Goal: Transaction & Acquisition: Book appointment/travel/reservation

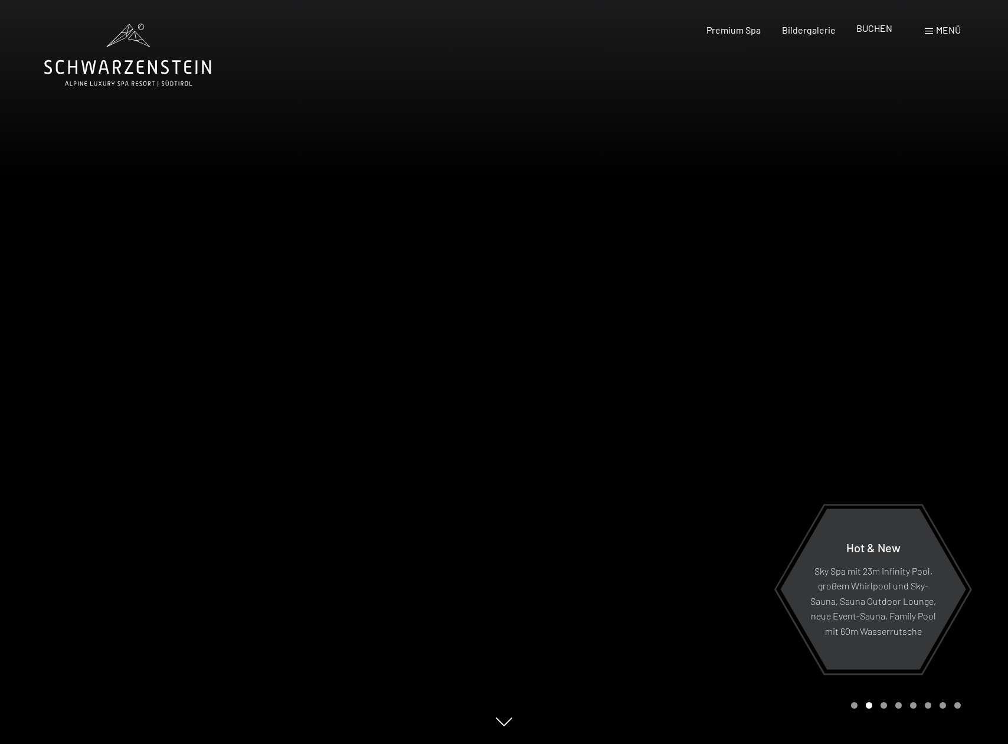
click at [883, 31] on span "BUCHEN" at bounding box center [875, 27] width 36 height 11
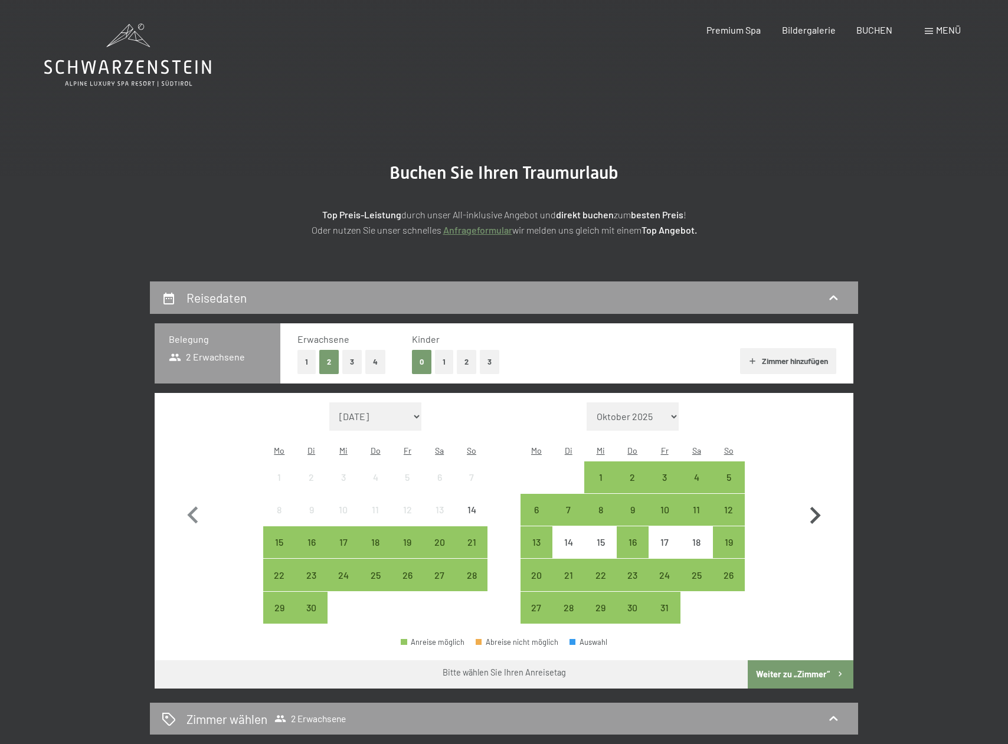
click at [818, 510] on icon "button" at bounding box center [815, 516] width 34 height 34
select select "[DATE]"
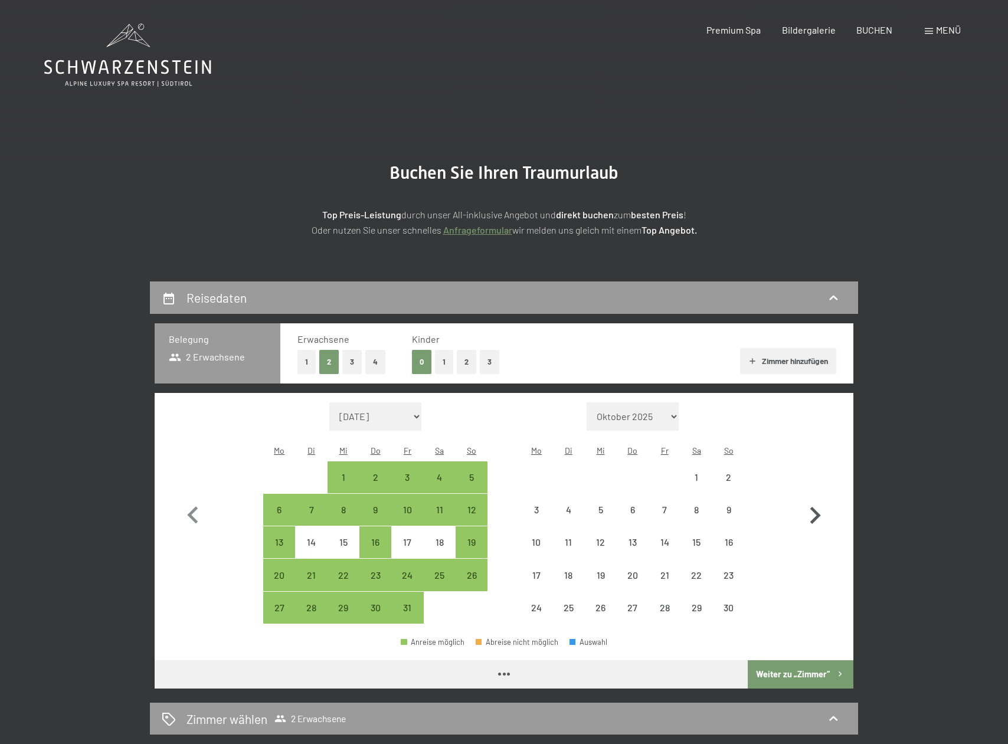
click at [818, 510] on icon "button" at bounding box center [815, 516] width 34 height 34
select select "[DATE]"
select select "2025-12-01"
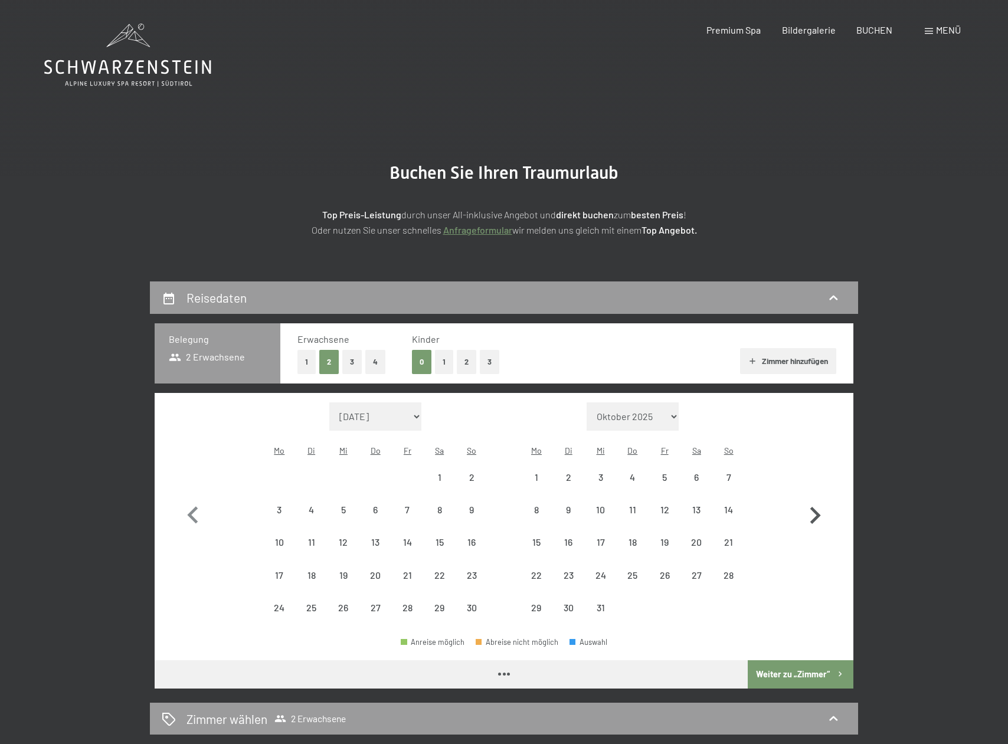
select select "2025-11-01"
select select "2025-12-01"
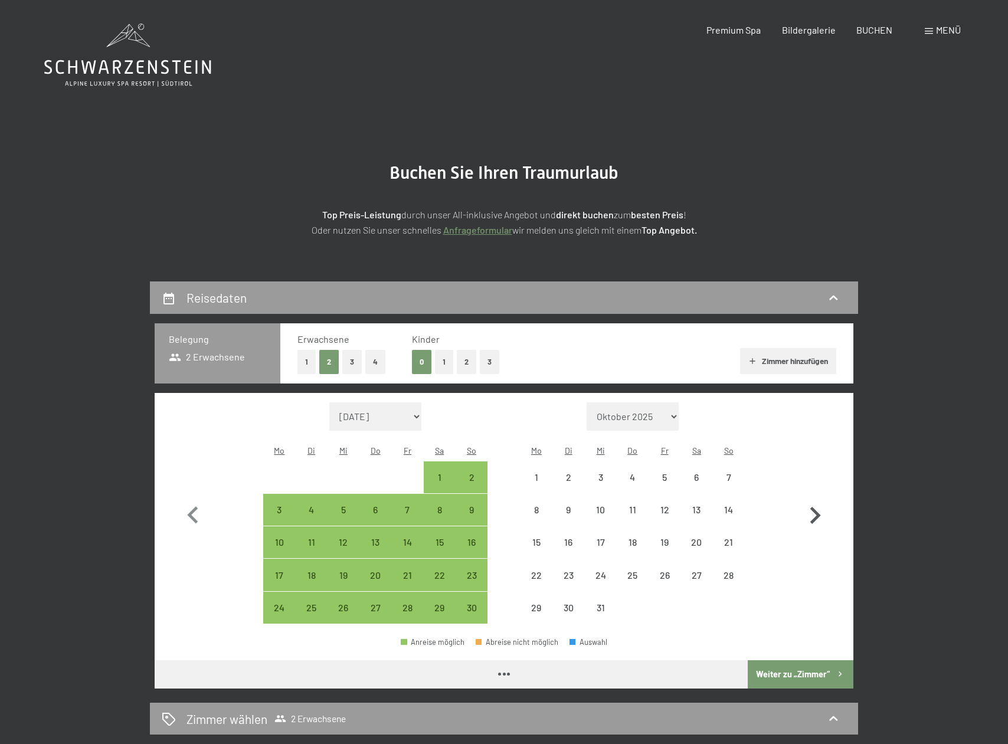
select select "2025-11-01"
select select "2025-12-01"
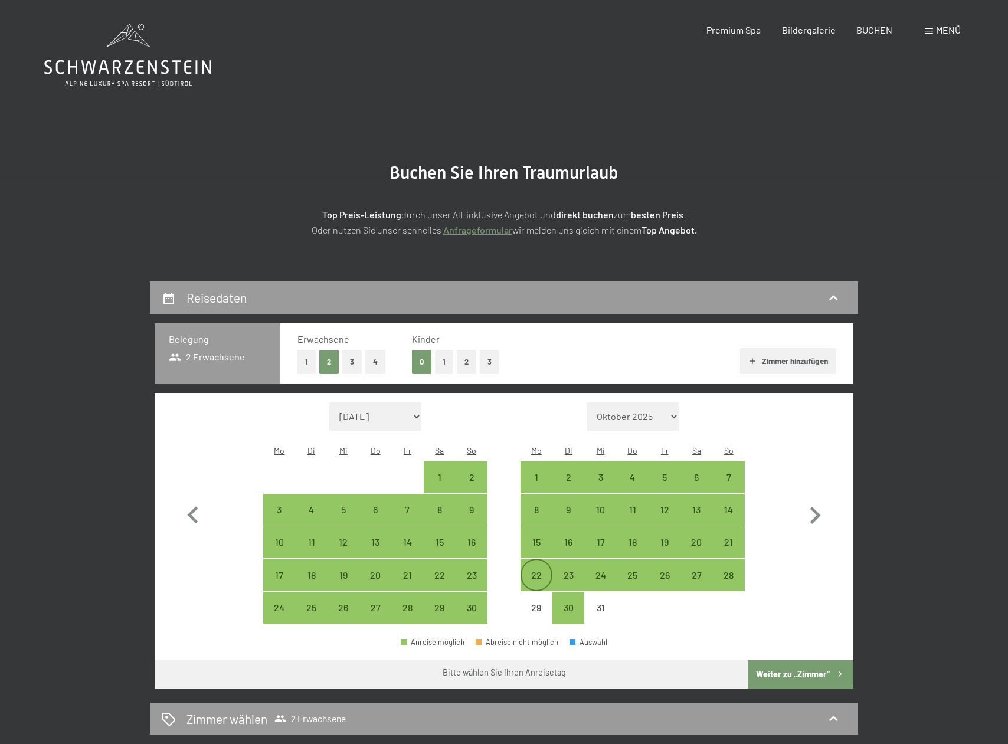
click at [548, 571] on div "22" at bounding box center [537, 586] width 30 height 30
select select "2025-11-01"
select select "2025-12-01"
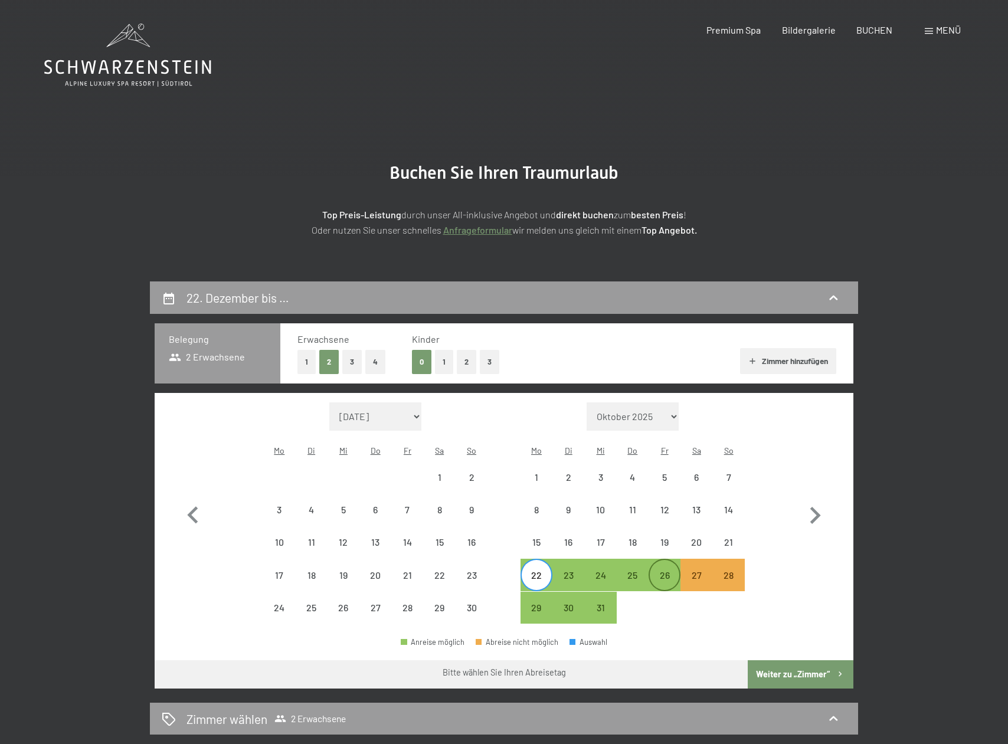
click at [664, 571] on div "26" at bounding box center [665, 586] width 30 height 30
select select "2025-11-01"
select select "2025-12-01"
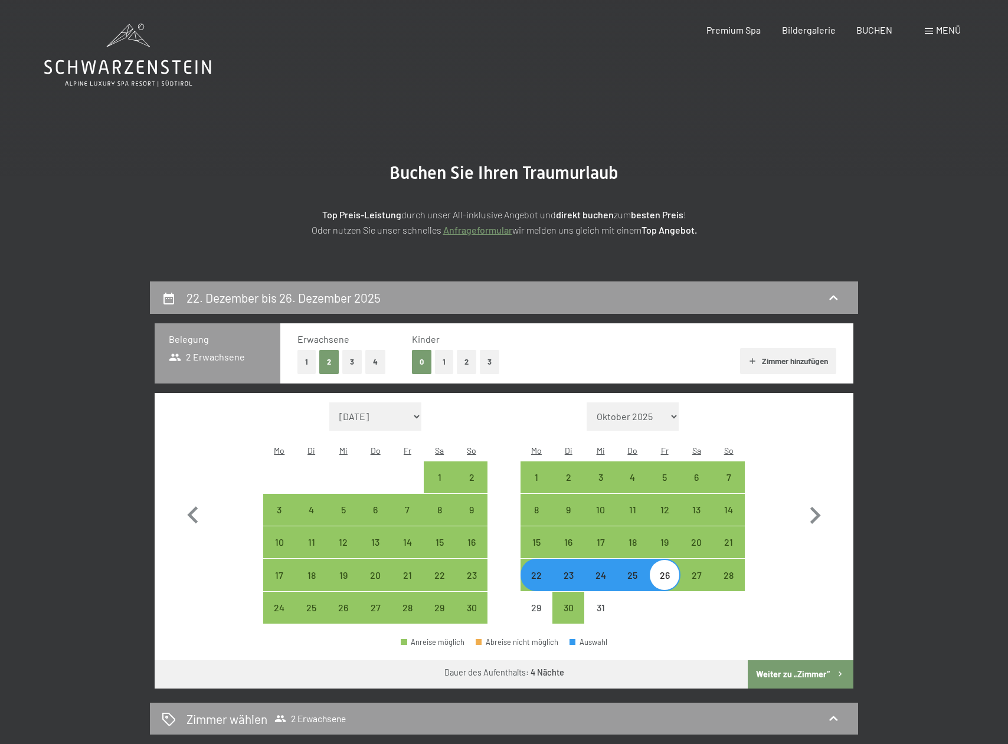
click at [796, 661] on button "Weiter zu „Zimmer“" at bounding box center [801, 675] width 106 height 28
select select "2025-11-01"
select select "2025-12-01"
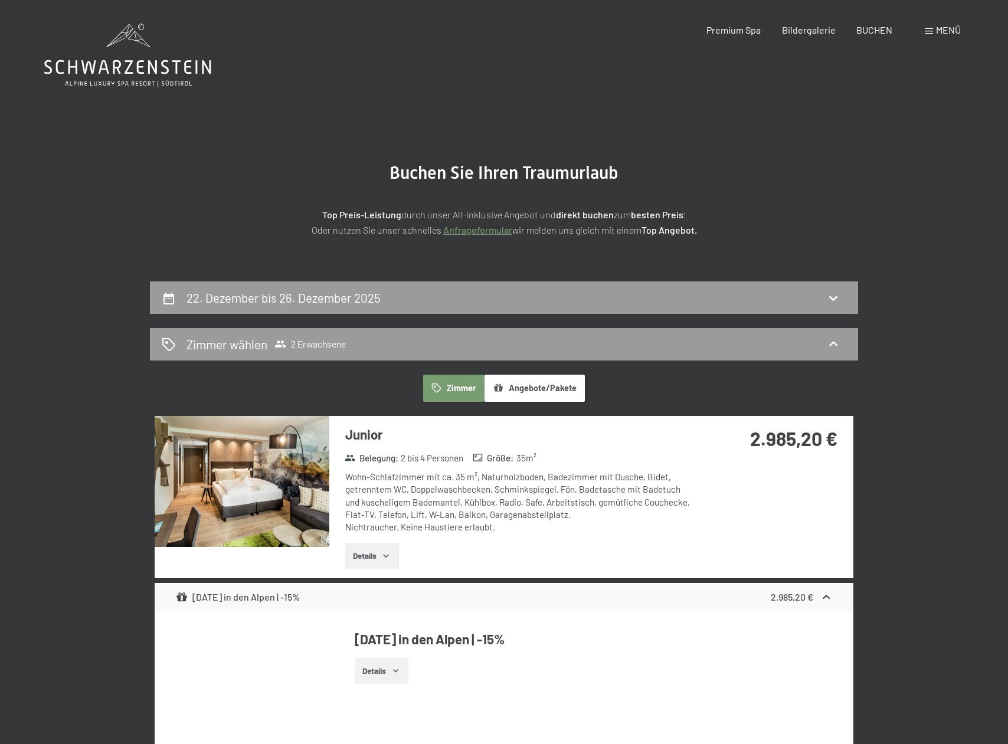
scroll to position [281, 0]
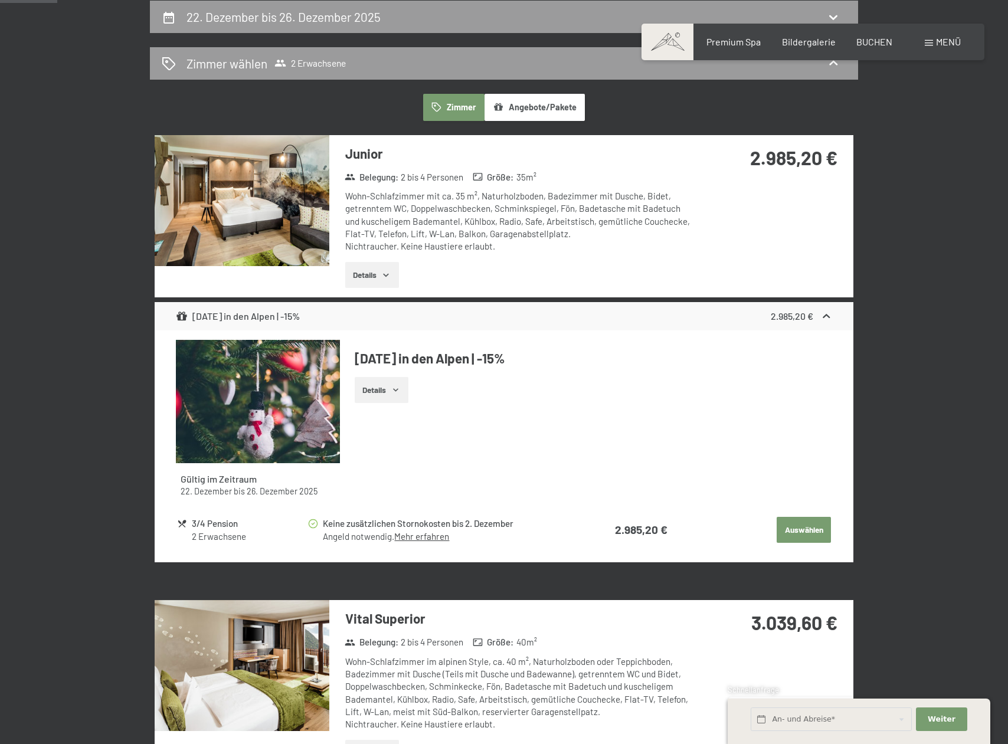
click at [394, 388] on icon "button" at bounding box center [395, 390] width 9 height 9
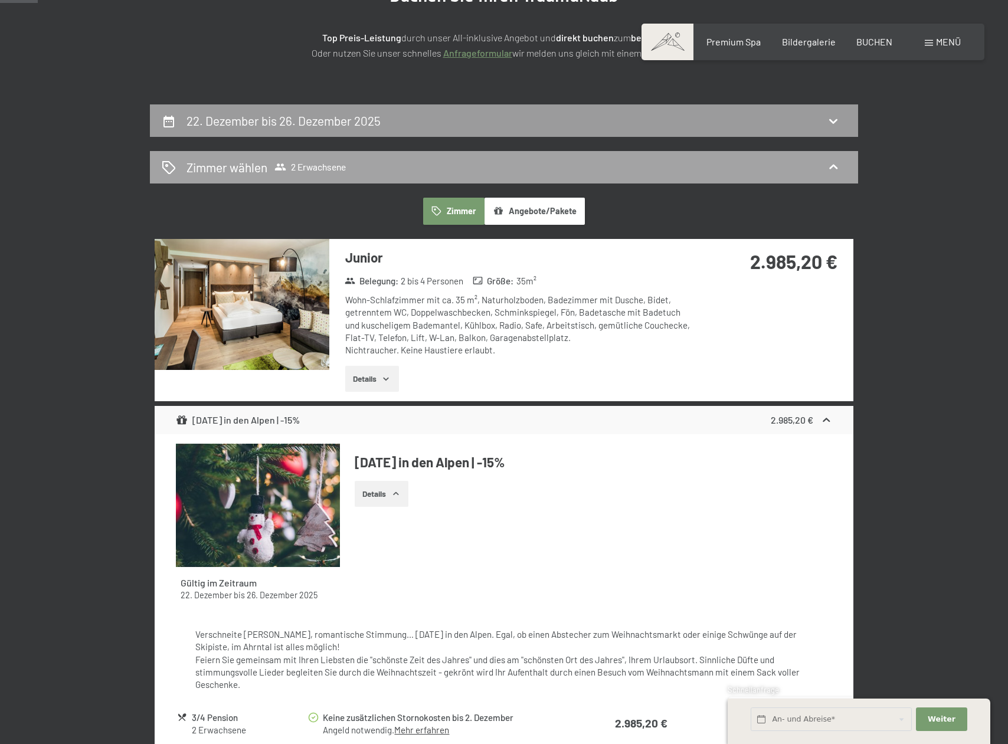
scroll to position [176, 0]
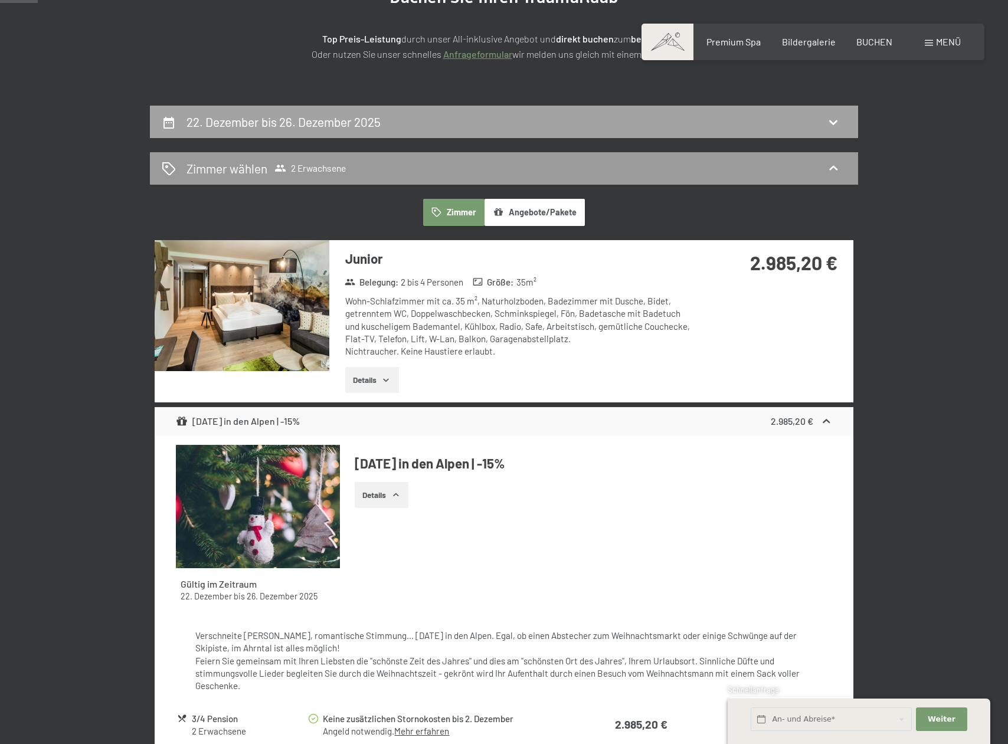
click at [169, 117] on icon at bounding box center [169, 123] width 11 height 12
select select "2025-11-01"
select select "2025-12-01"
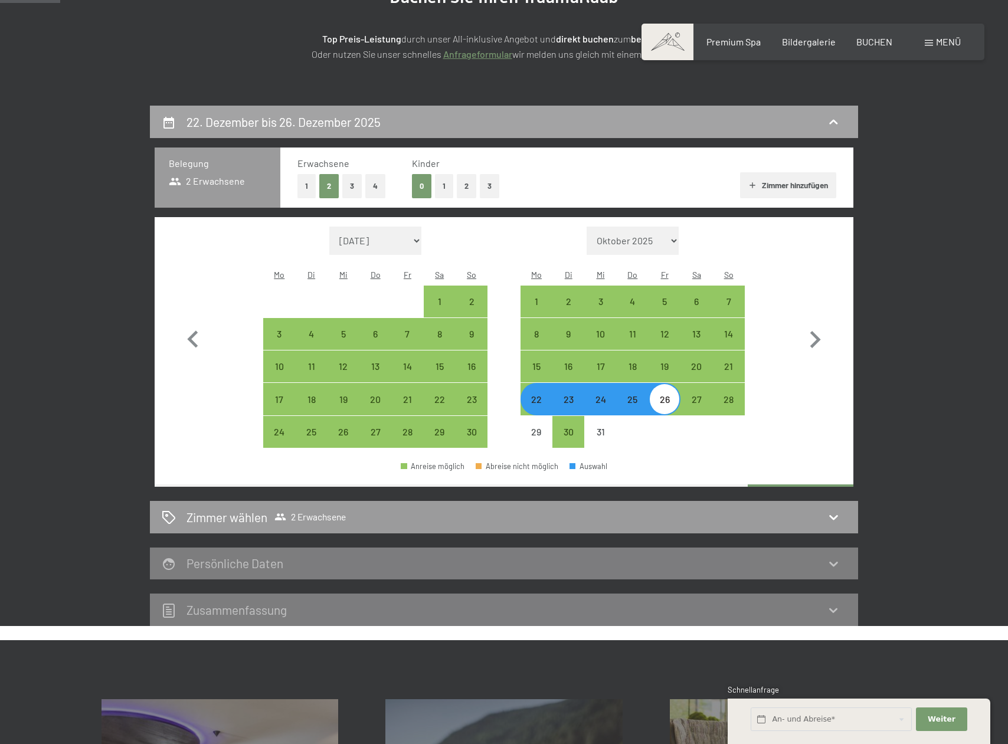
scroll to position [281, 0]
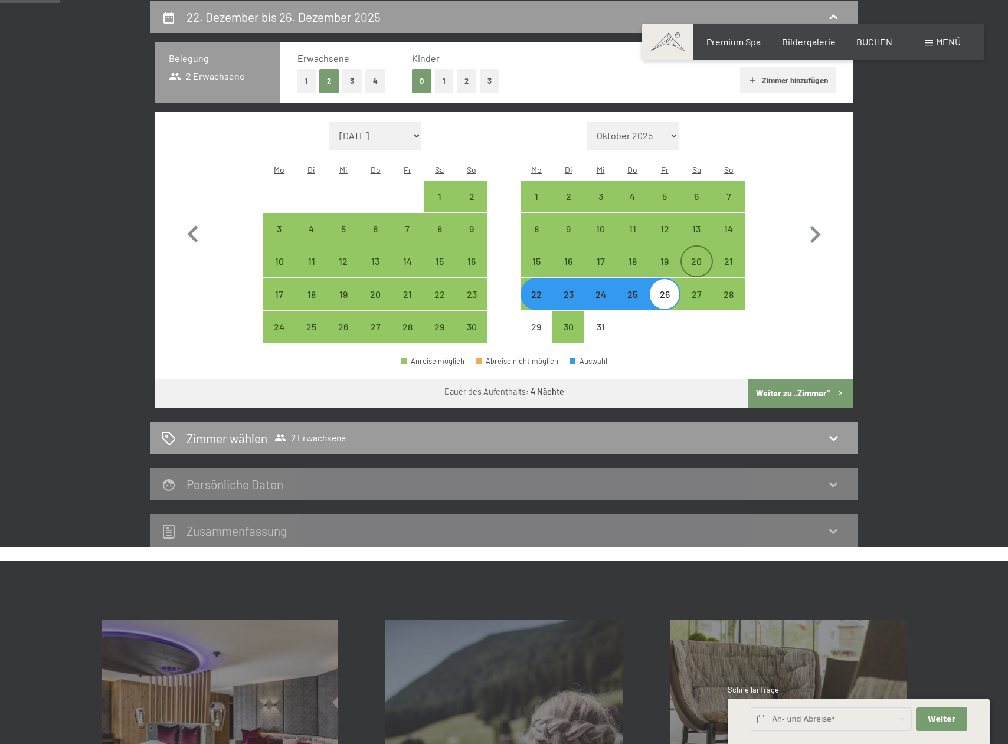
click at [695, 257] on div "20" at bounding box center [697, 272] width 30 height 30
select select "2025-11-01"
select select "2025-12-01"
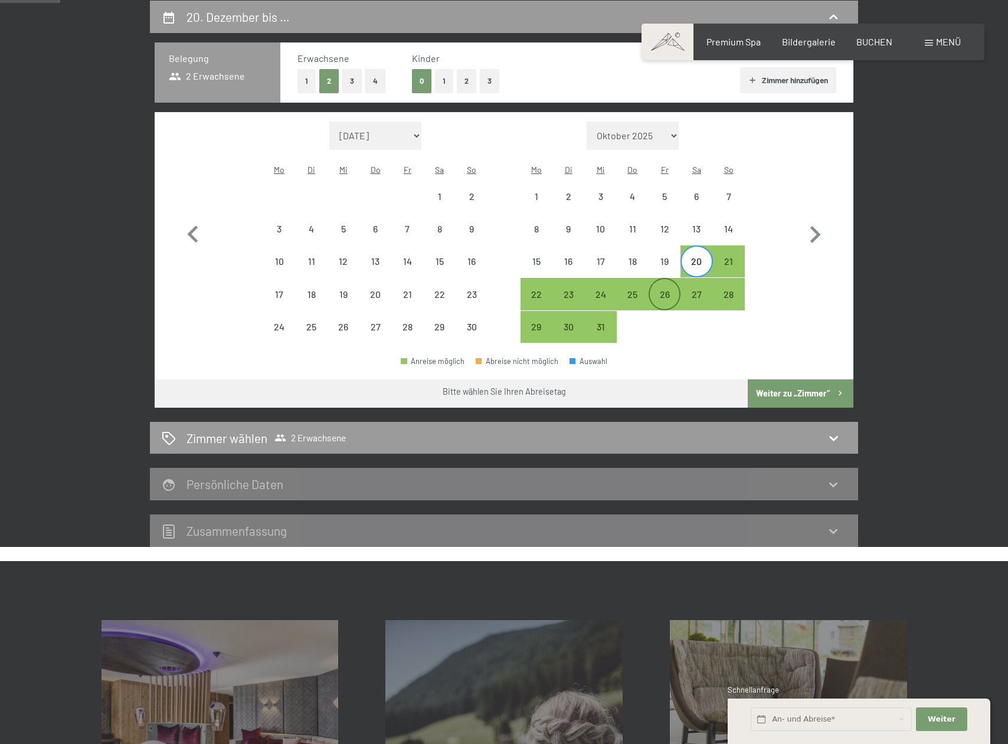
click at [662, 290] on div "26" at bounding box center [665, 305] width 30 height 30
select select "2025-11-01"
select select "2025-12-01"
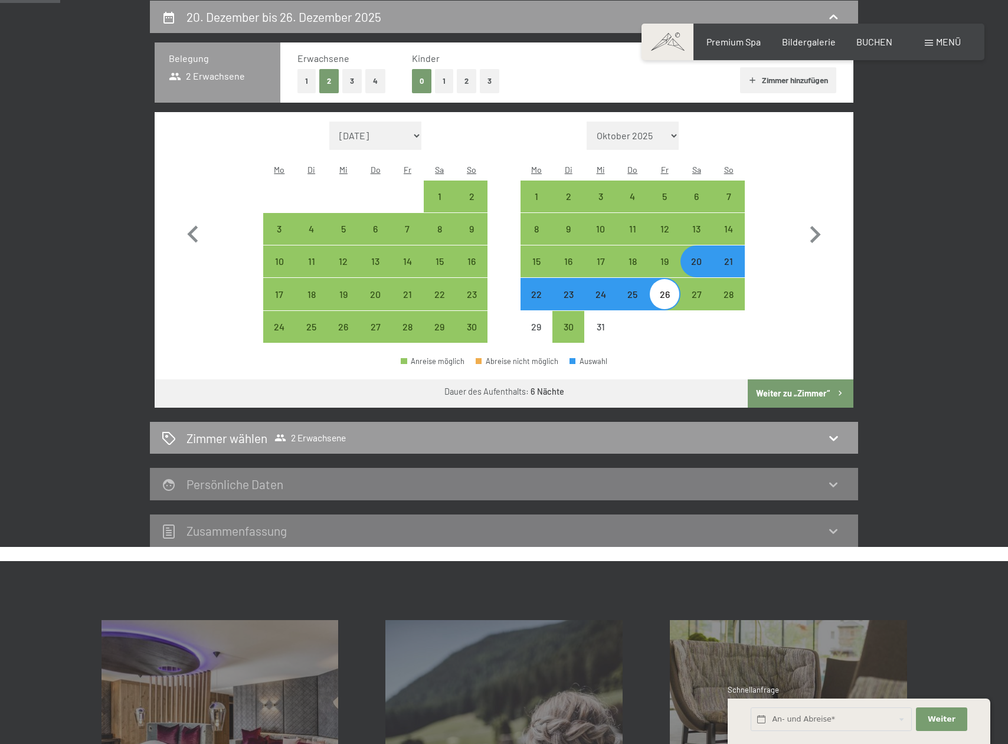
click at [799, 380] on button "Weiter zu „Zimmer“" at bounding box center [801, 394] width 106 height 28
select select "2025-11-01"
select select "2025-12-01"
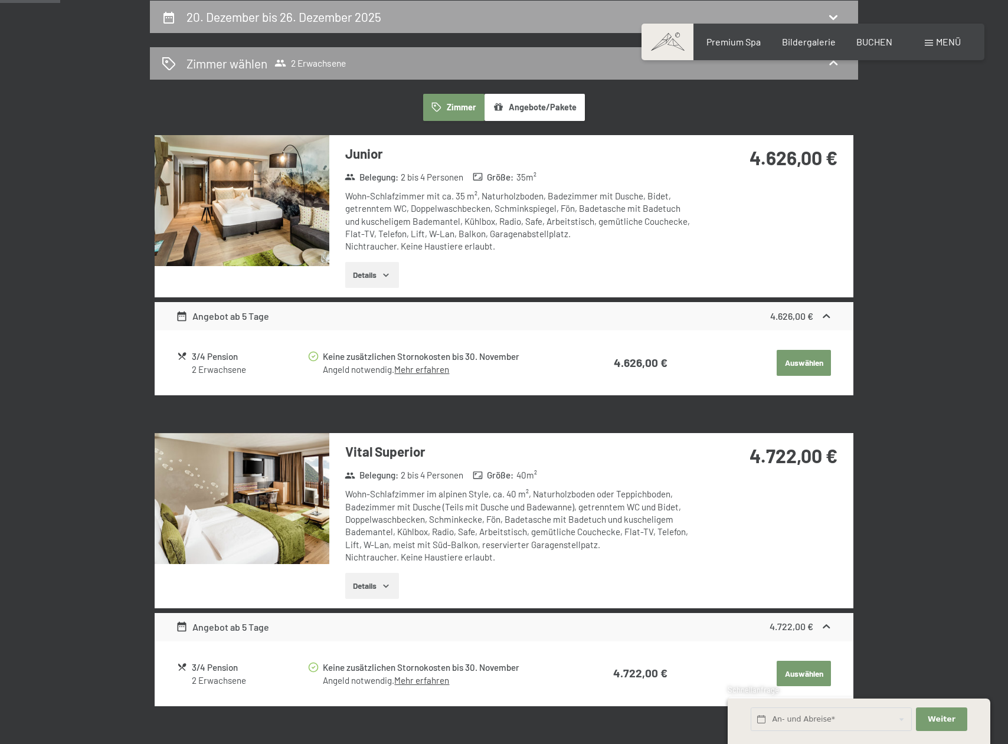
click at [199, 14] on h2 "20. Dezember bis 26. Dezember 2025" at bounding box center [284, 16] width 195 height 15
select select "2025-11-01"
select select "2025-12-01"
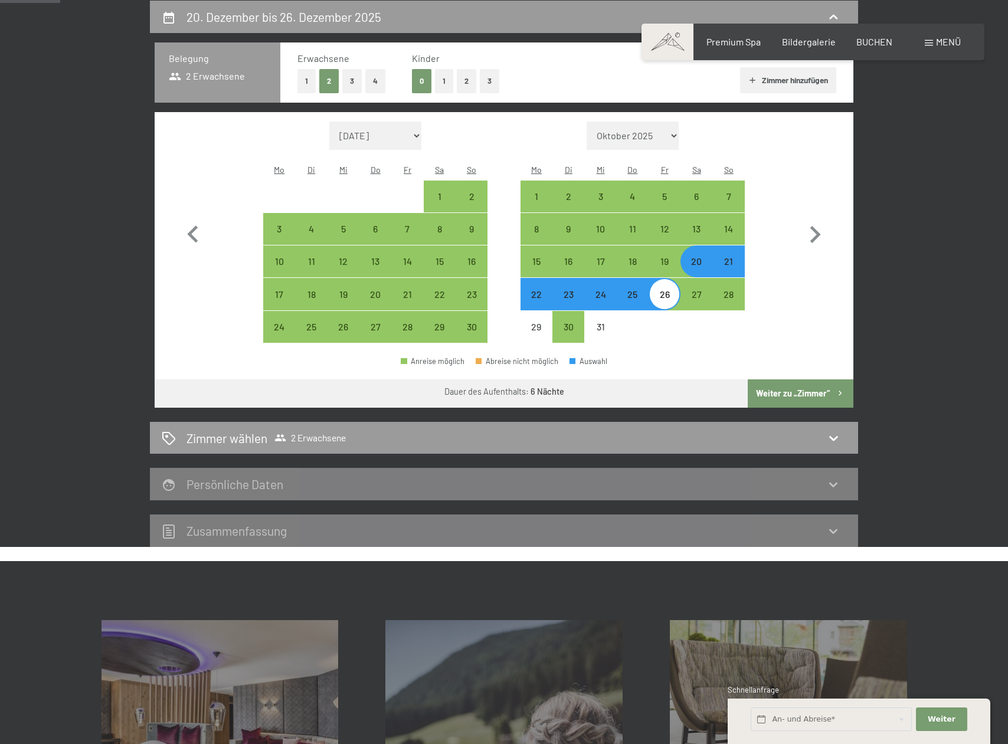
click at [600, 290] on div "24" at bounding box center [601, 305] width 30 height 30
select select "2025-11-01"
select select "2025-12-01"
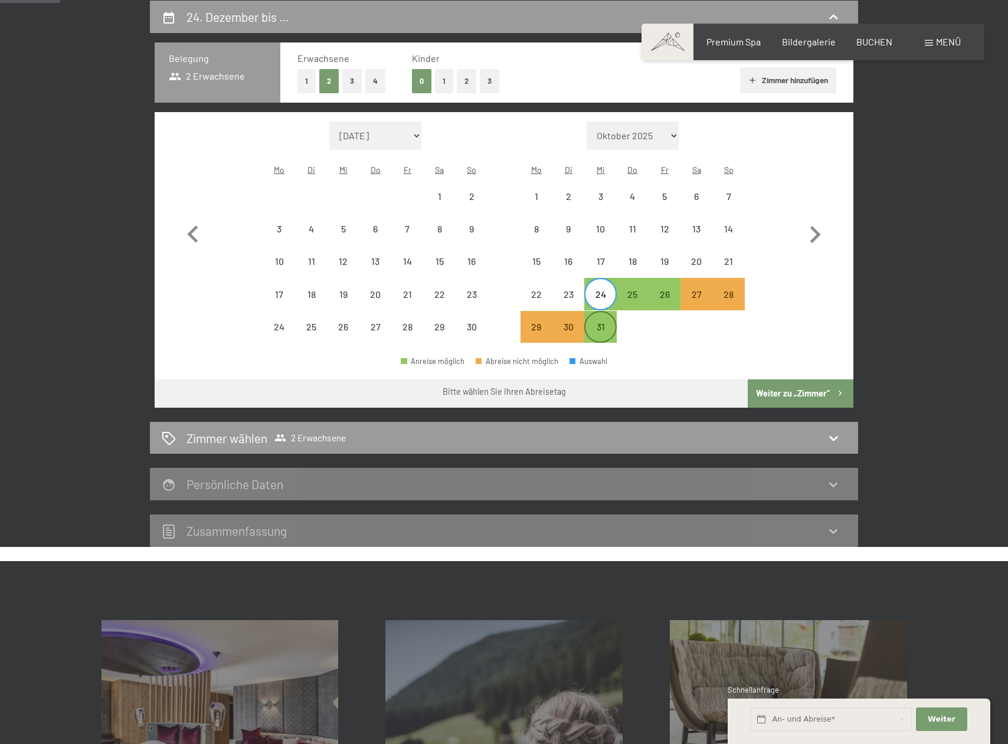
click at [605, 322] on div "31" at bounding box center [601, 337] width 30 height 30
select select "2025-11-01"
select select "2025-12-01"
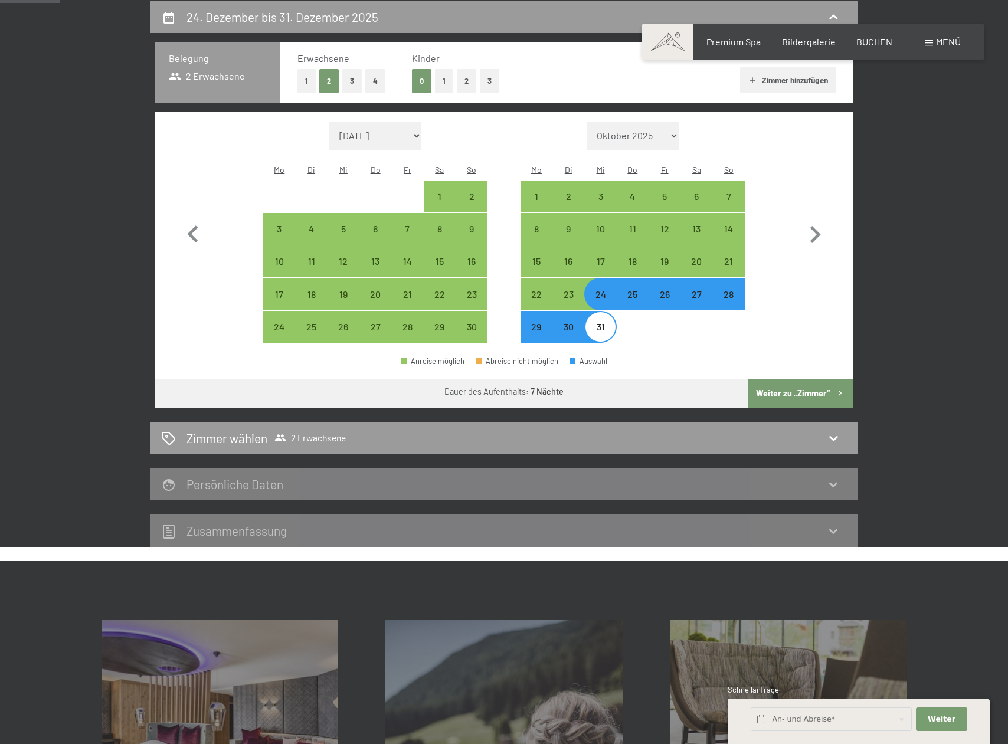
click at [785, 380] on button "Weiter zu „Zimmer“" at bounding box center [801, 394] width 106 height 28
select select "2025-11-01"
select select "2025-12-01"
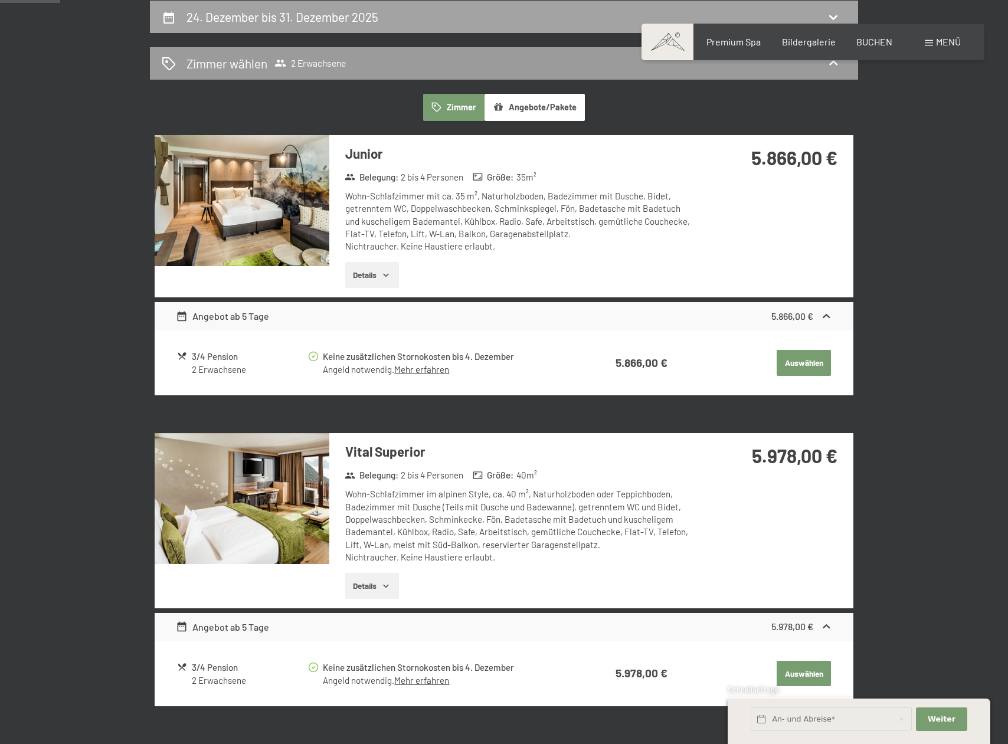
click at [172, 14] on icon at bounding box center [169, 18] width 11 height 12
select select "2025-11-01"
select select "2025-12-01"
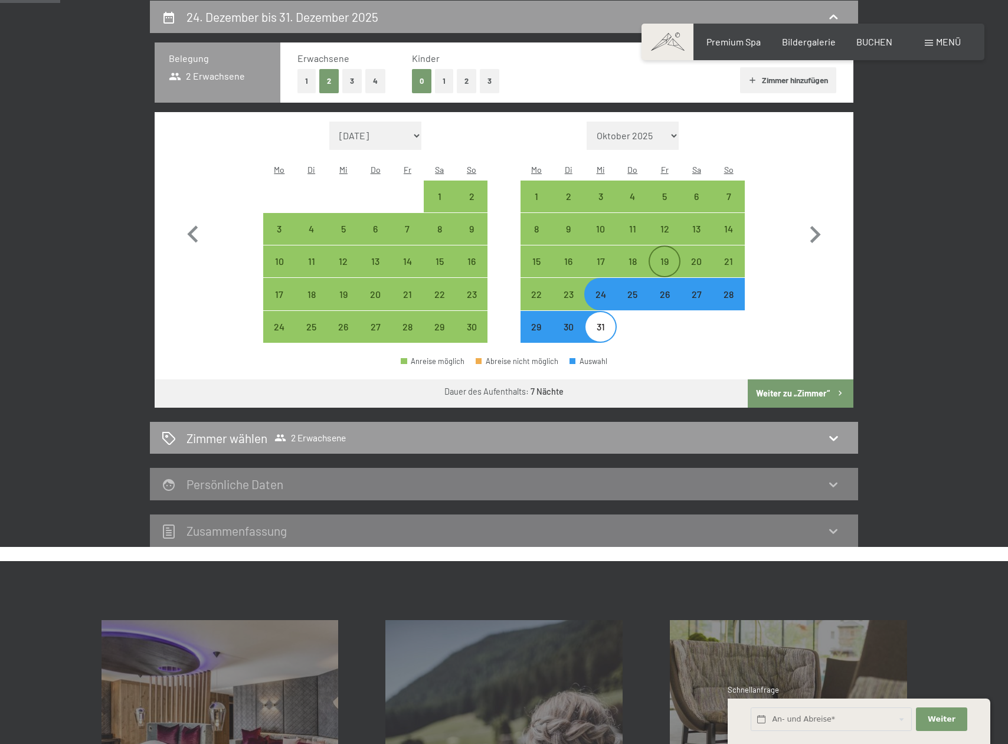
click at [669, 257] on div "19" at bounding box center [665, 272] width 30 height 30
select select "2025-11-01"
select select "2025-12-01"
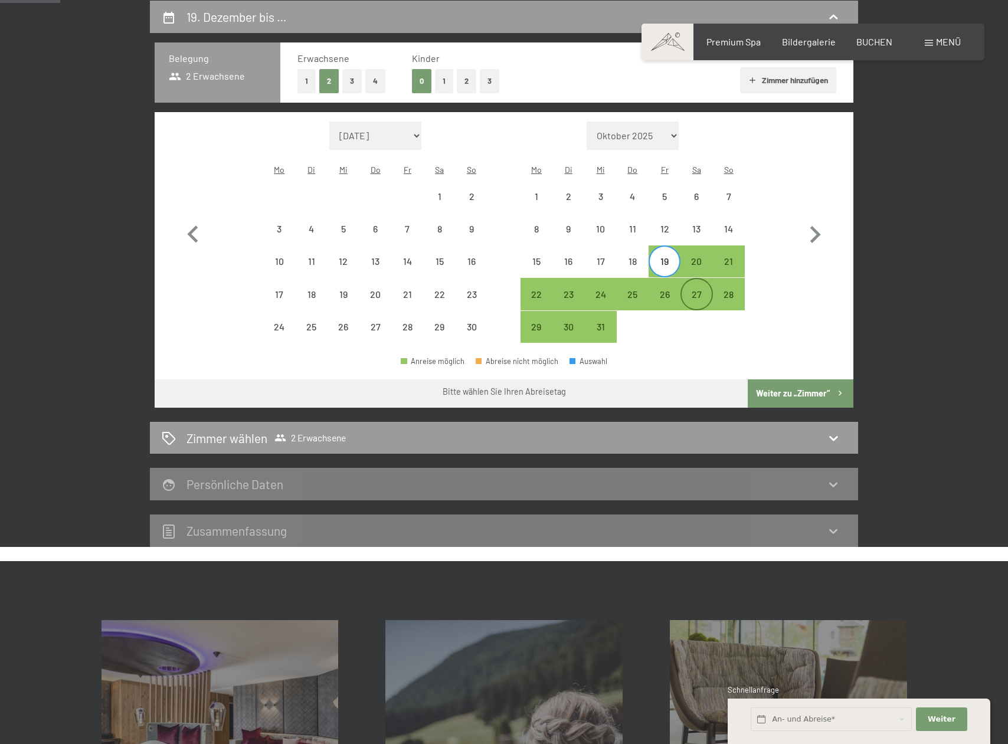
click at [695, 290] on div "27" at bounding box center [697, 305] width 30 height 30
select select "2025-11-01"
select select "2025-12-01"
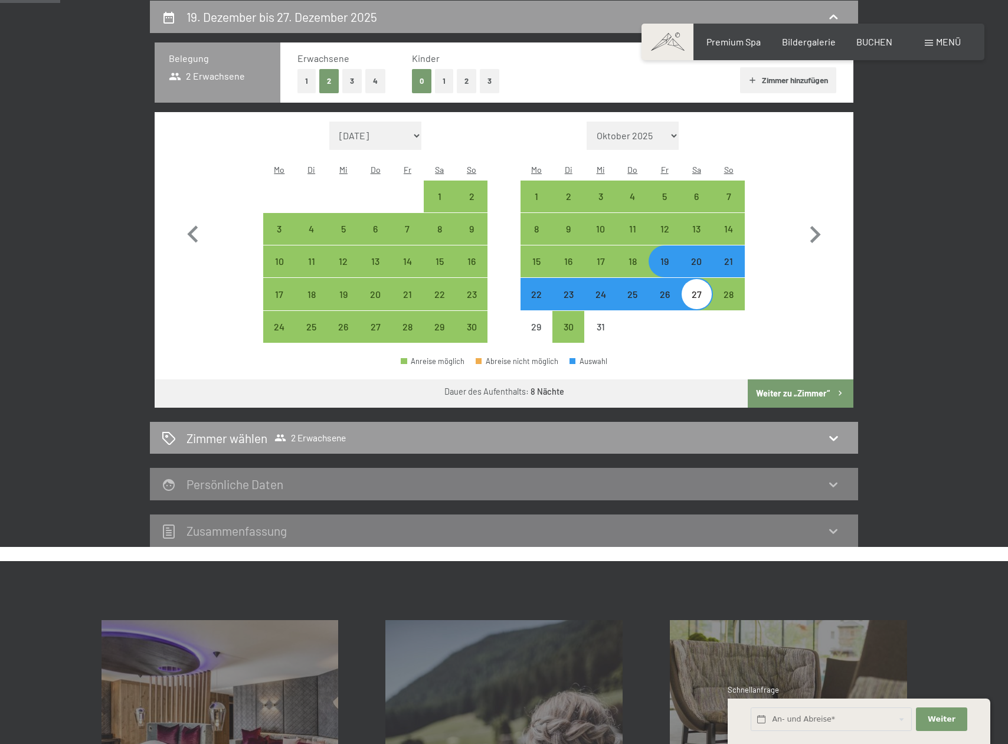
click at [786, 380] on button "Weiter zu „Zimmer“" at bounding box center [801, 394] width 106 height 28
select select "2025-11-01"
select select "2025-12-01"
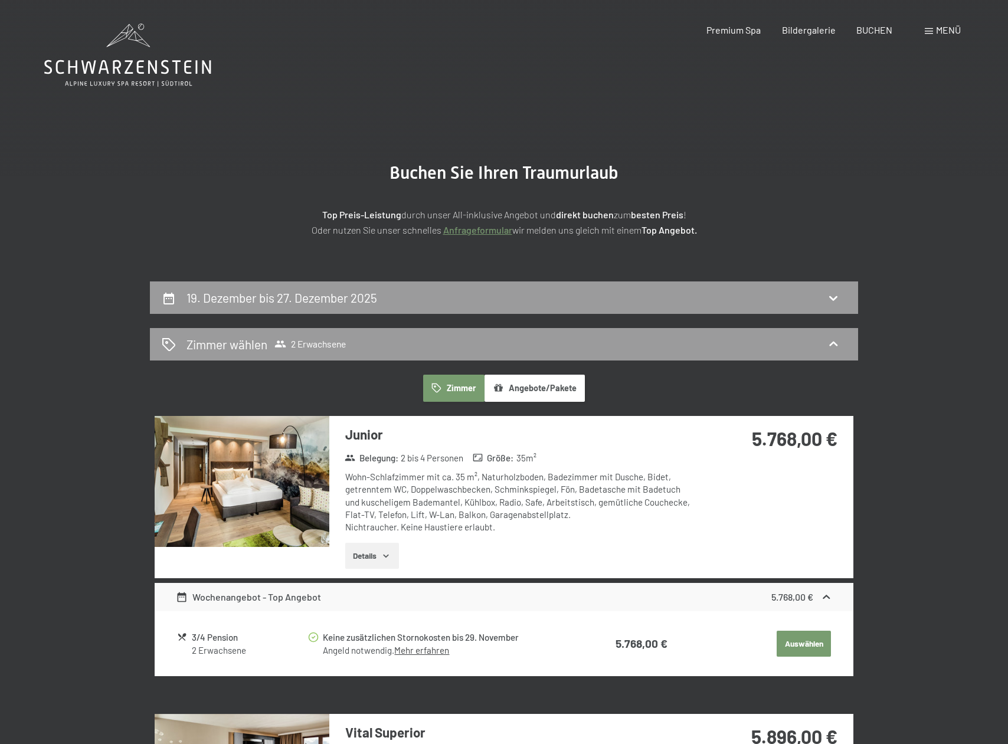
scroll to position [0, 0]
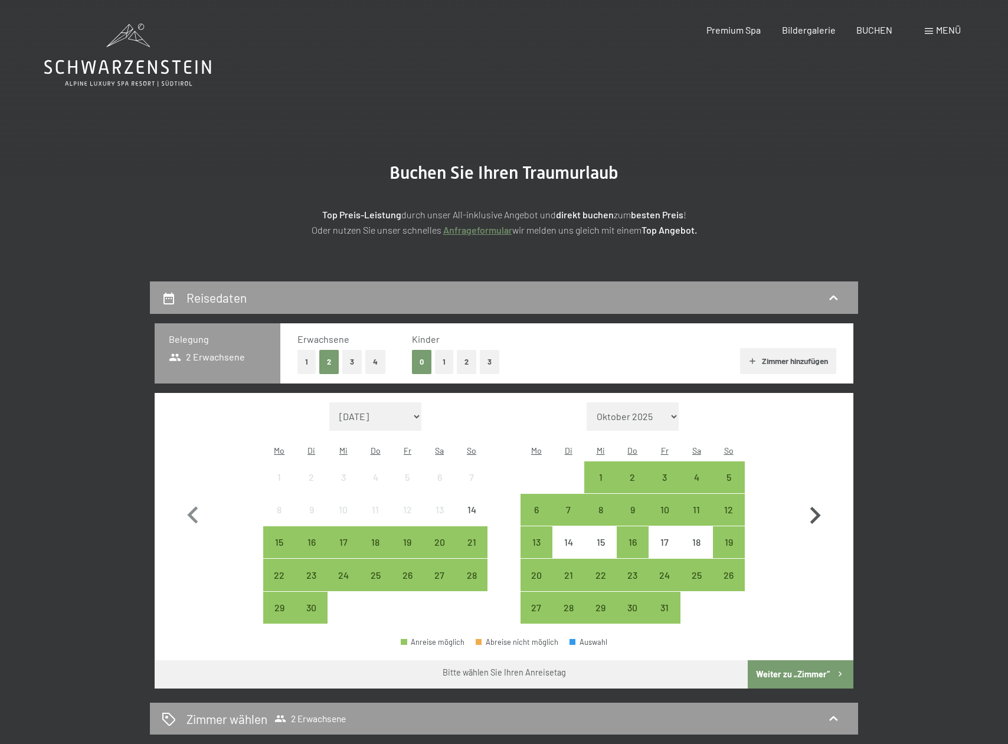
click at [814, 507] on icon "button" at bounding box center [815, 516] width 34 height 34
select select "[DATE]"
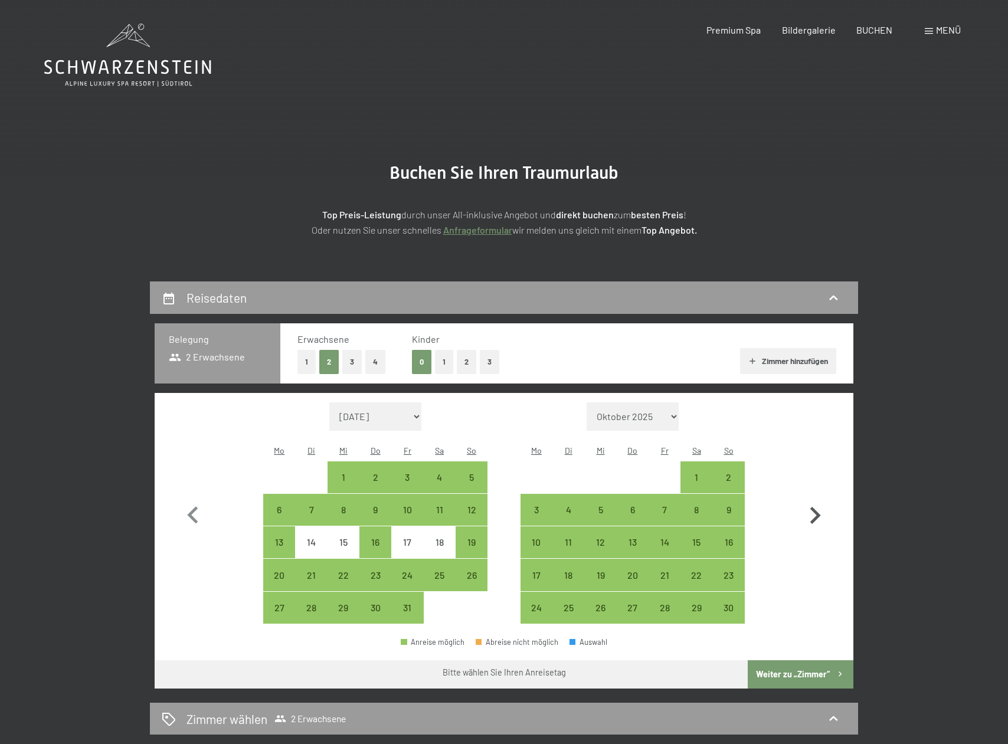
click at [814, 507] on icon "button" at bounding box center [815, 516] width 34 height 34
select select "[DATE]"
select select "2025-12-01"
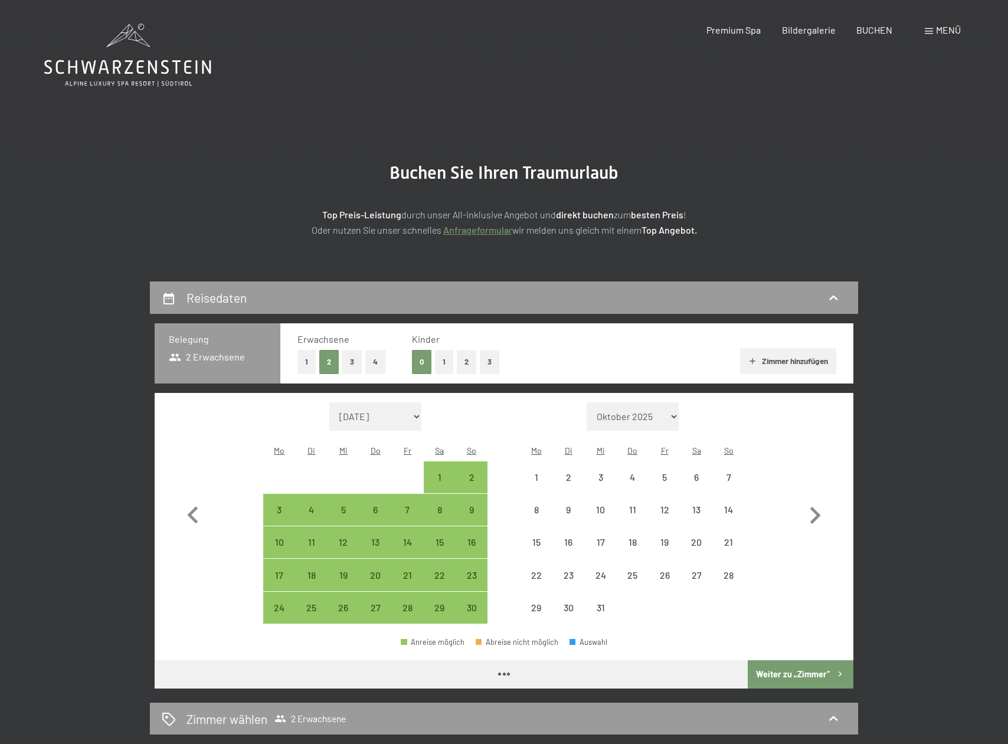
select select "2025-11-01"
select select "2025-12-01"
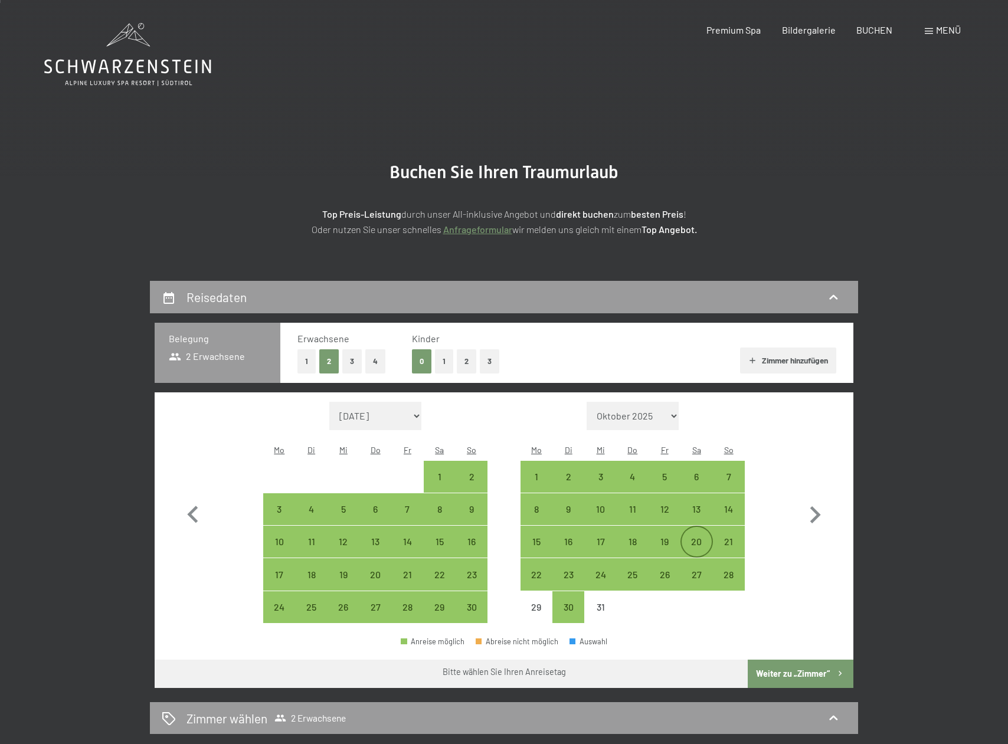
scroll to position [1, 0]
click at [697, 537] on div "20" at bounding box center [697, 552] width 30 height 30
select select "2025-11-01"
select select "2025-12-01"
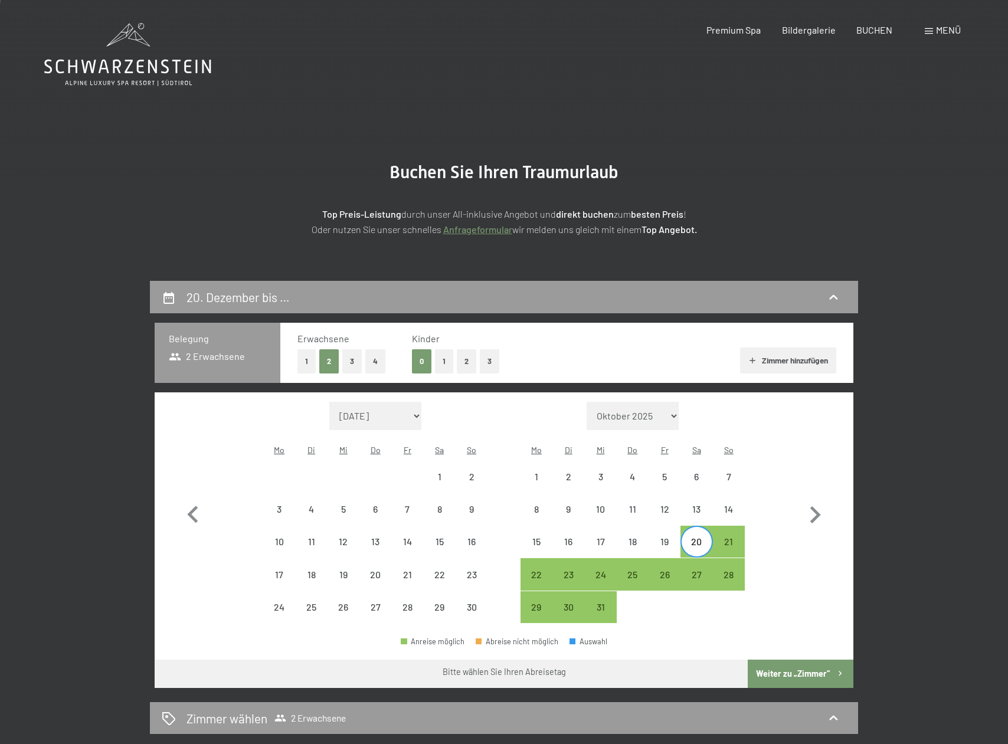
click at [776, 566] on div "Monat/Jahr September 2025 Oktober 2025 November 2025 Dezember 2025 Januar 2026 …" at bounding box center [504, 513] width 657 height 222
click at [596, 570] on div "24" at bounding box center [601, 585] width 30 height 30
select select "2025-11-01"
select select "2025-12-01"
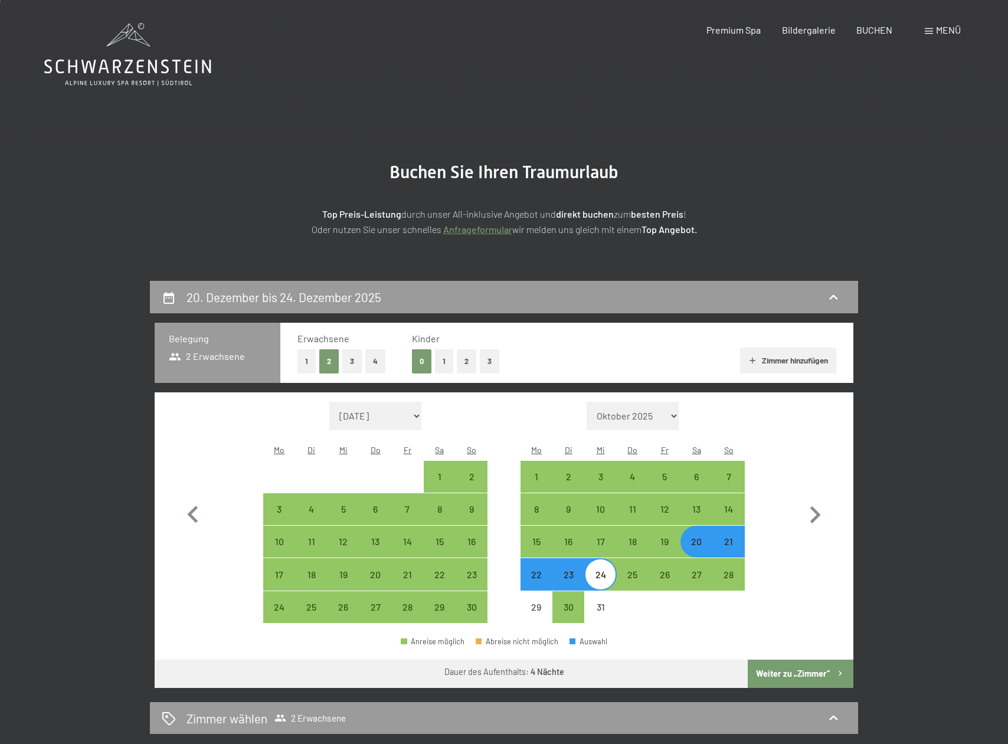
click at [599, 570] on div "24" at bounding box center [601, 585] width 30 height 30
select select "2025-11-01"
select select "2025-12-01"
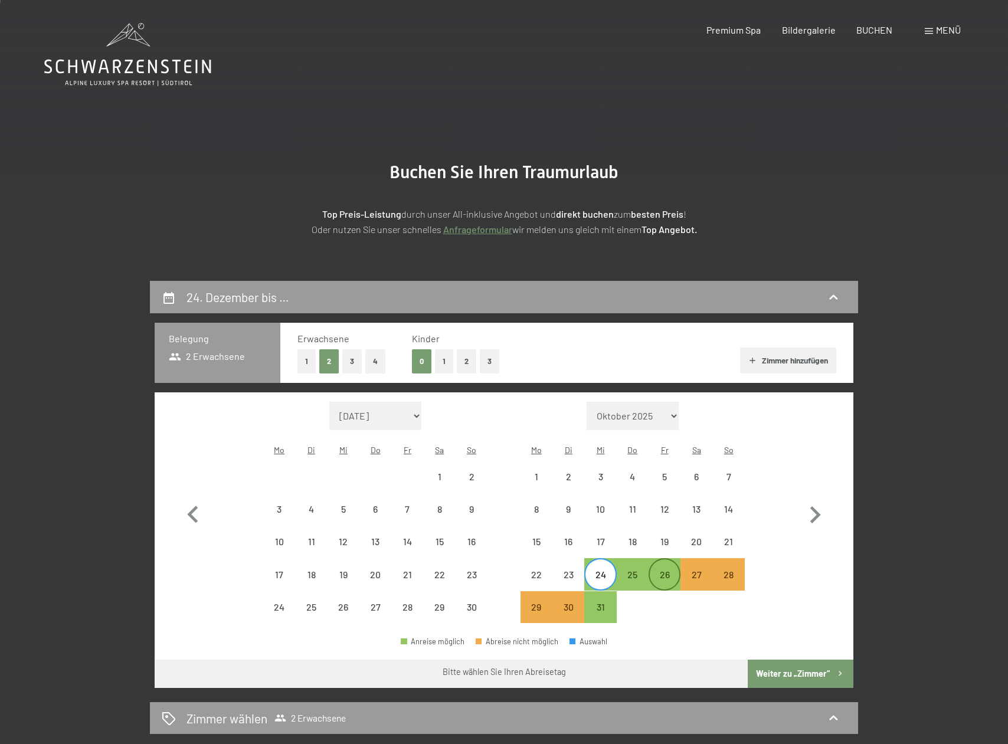
click at [667, 560] on div "26" at bounding box center [665, 575] width 30 height 30
select select "2025-11-01"
select select "2025-12-01"
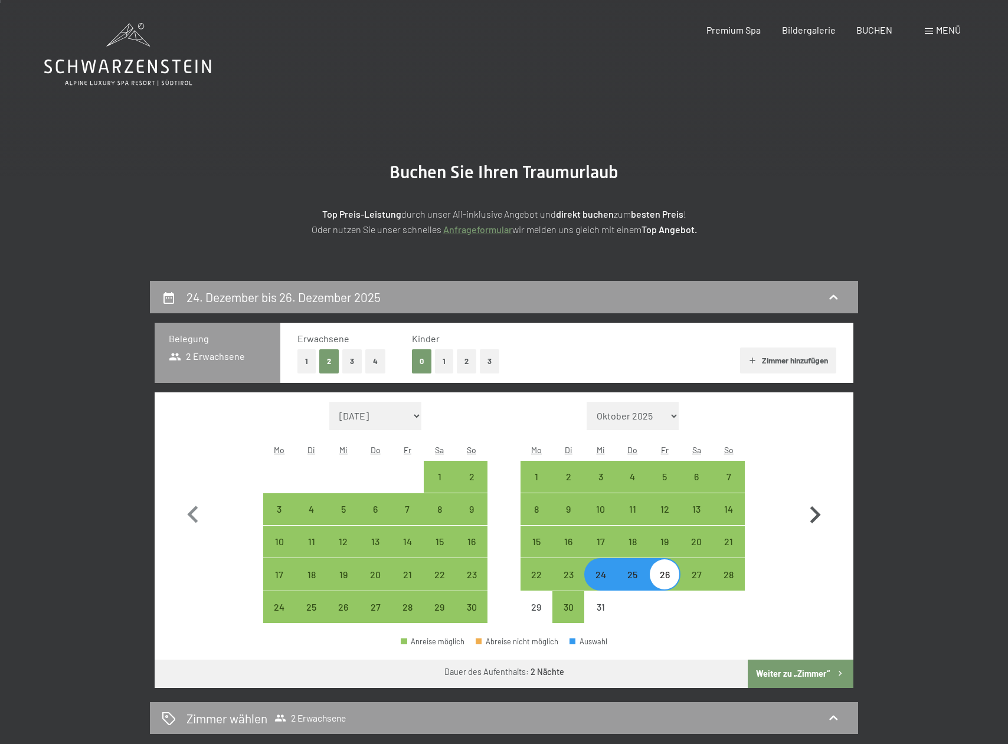
click at [816, 508] on icon "button" at bounding box center [816, 515] width 11 height 17
select select "2025-12-01"
select select "2026-01-01"
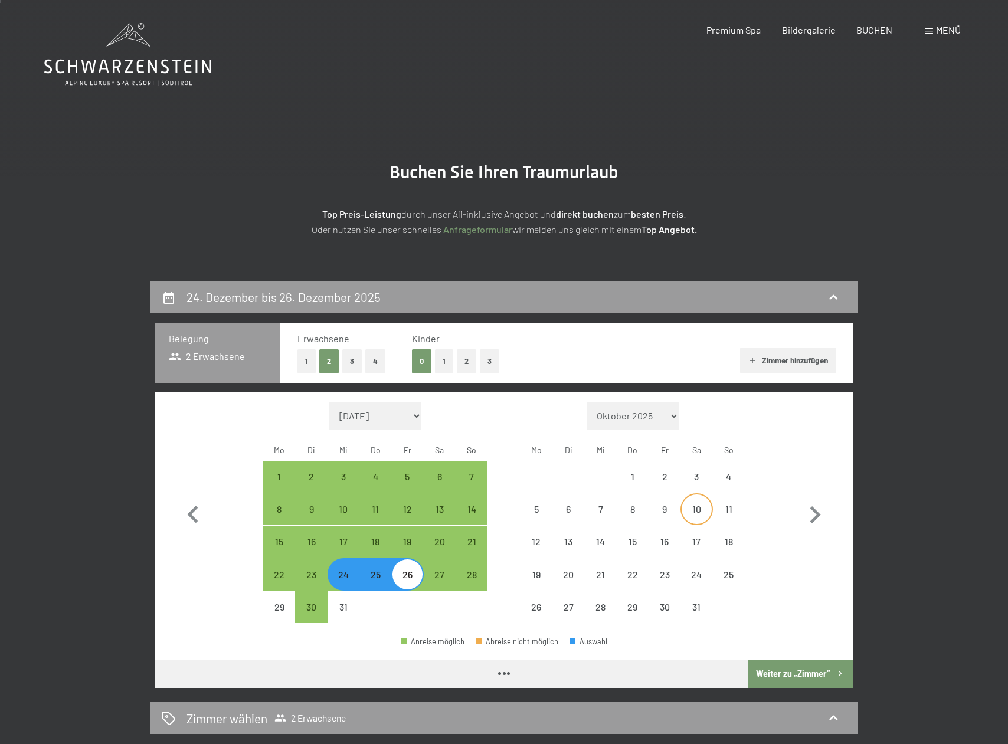
select select "2025-12-01"
select select "2026-01-01"
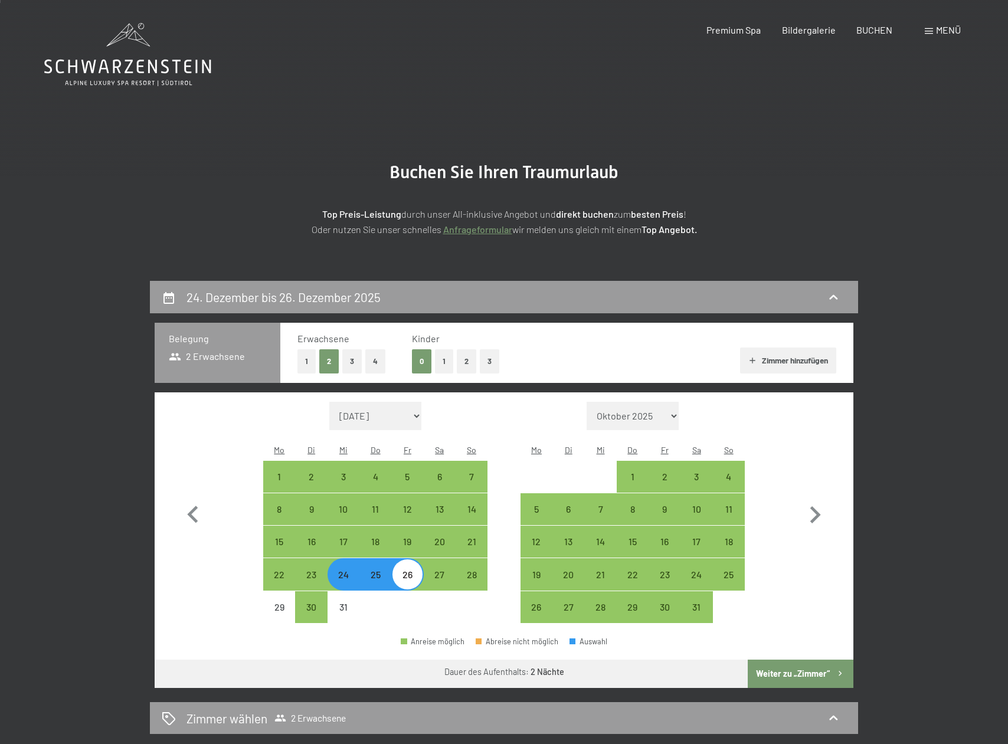
click at [413, 570] on div "26" at bounding box center [408, 585] width 30 height 30
select select "2025-12-01"
select select "2026-01-01"
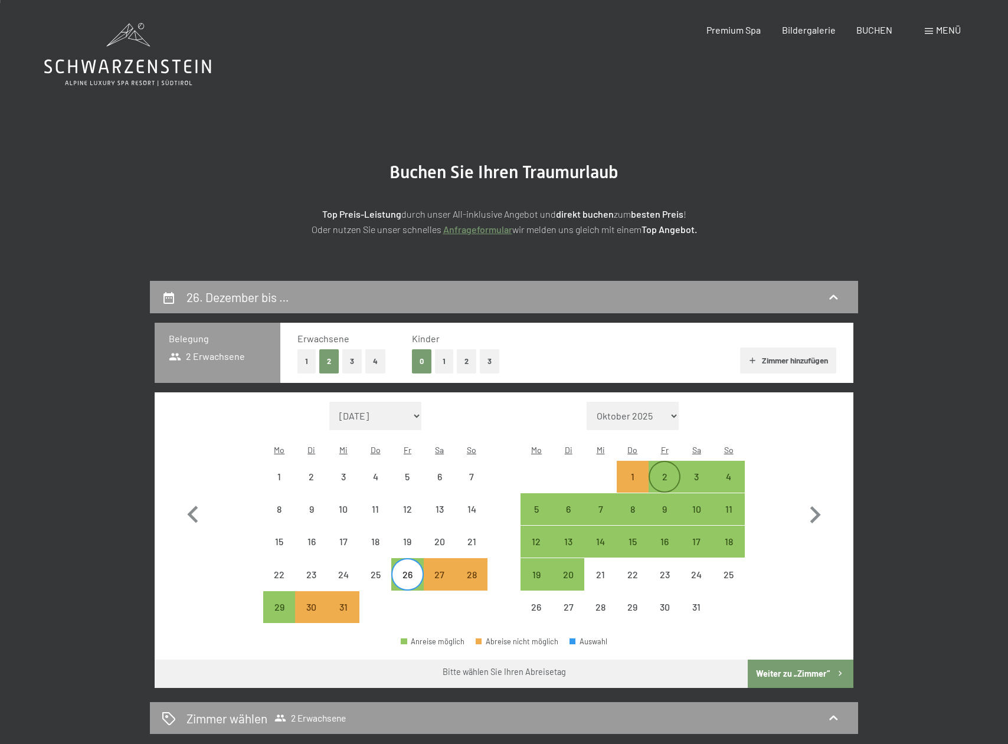
click at [664, 472] on div "2" at bounding box center [665, 487] width 30 height 30
select select "2025-12-01"
select select "2026-01-01"
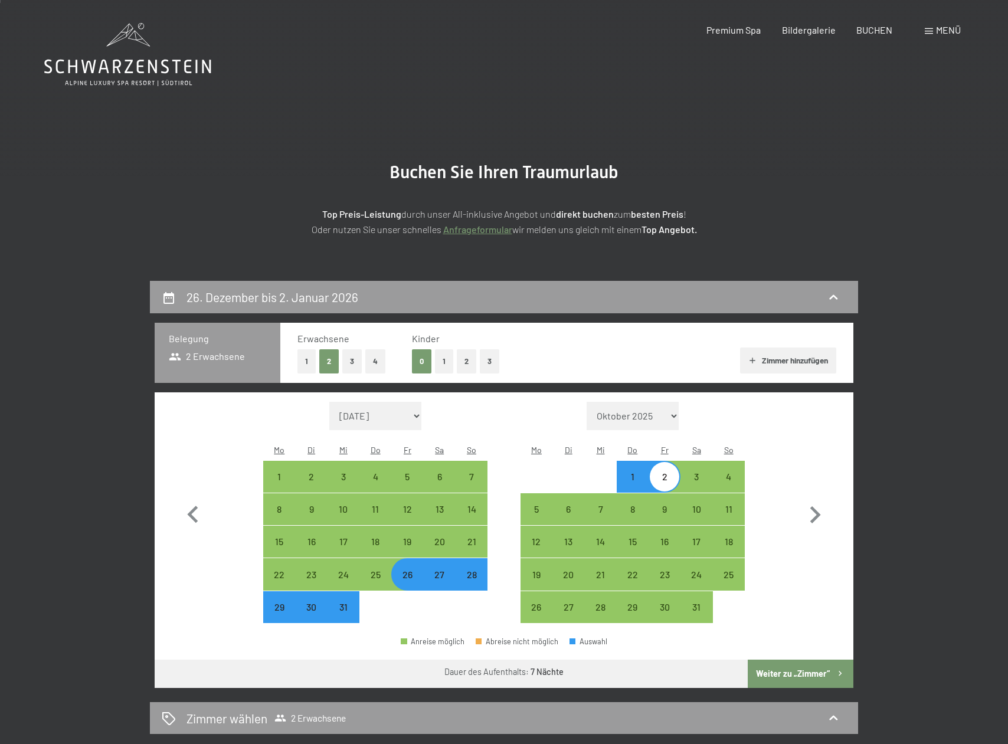
click at [783, 660] on button "Weiter zu „Zimmer“" at bounding box center [801, 674] width 106 height 28
select select "2025-12-01"
select select "2026-01-01"
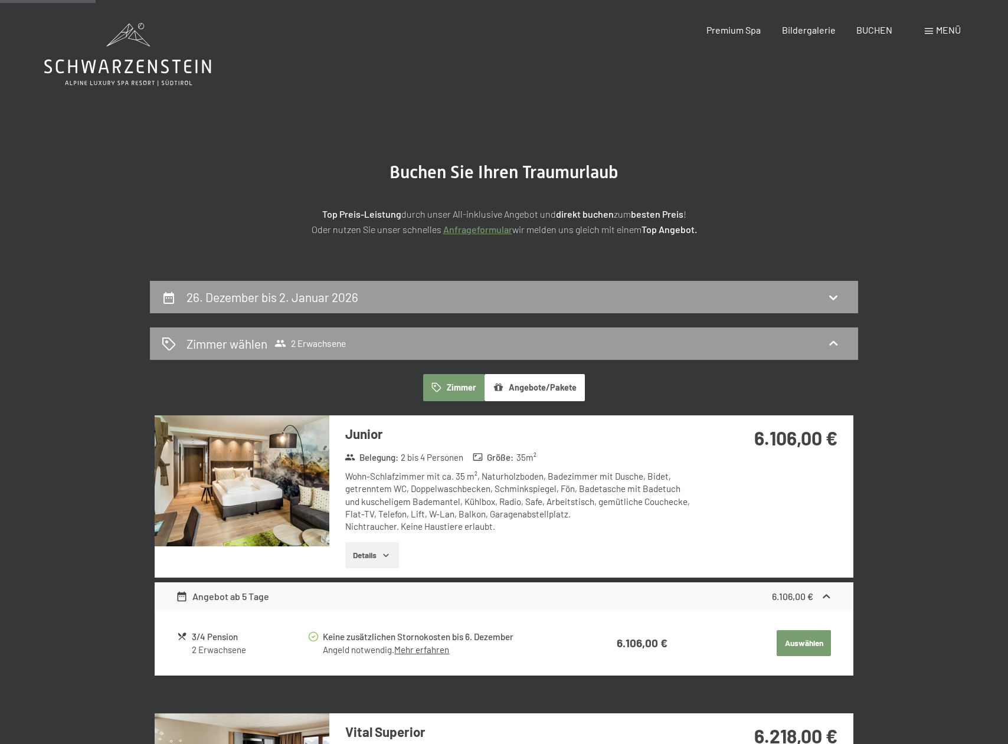
scroll to position [281, 0]
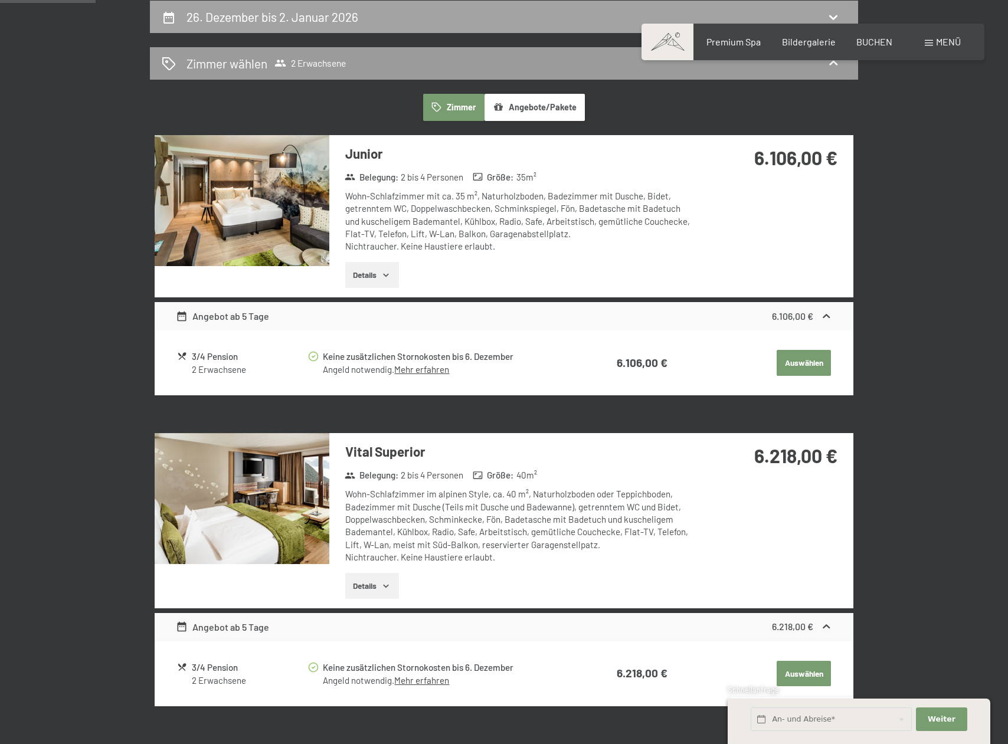
click at [167, 14] on icon at bounding box center [169, 18] width 11 height 12
select select "2025-12-01"
select select "2026-01-01"
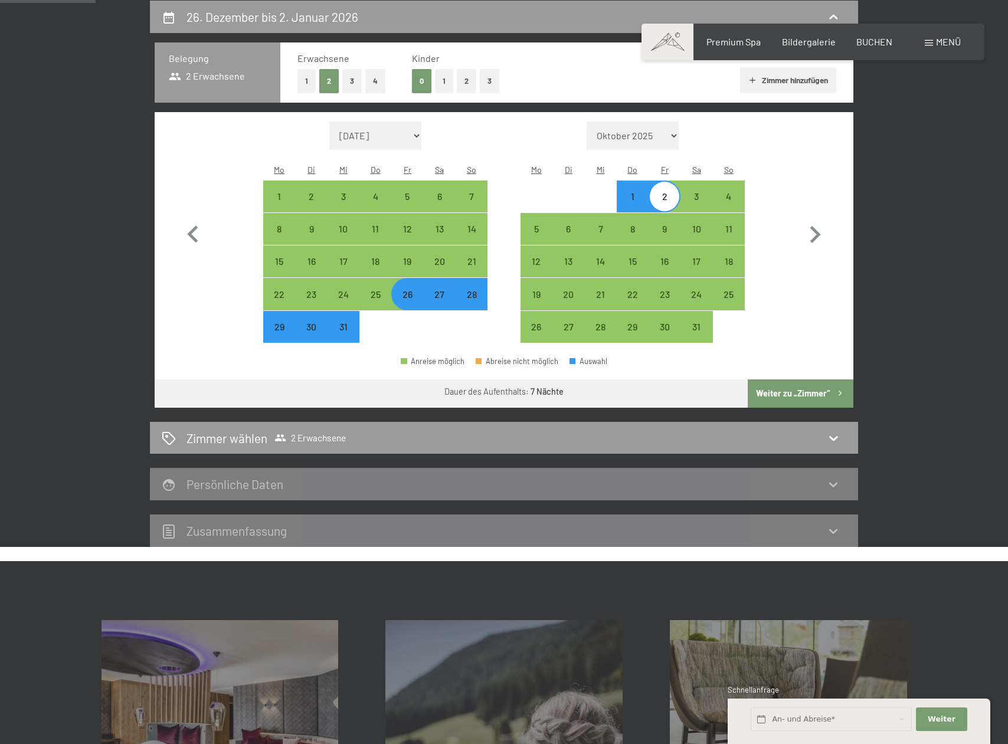
click at [440, 290] on div "27" at bounding box center [440, 305] width 30 height 30
select select "2025-12-01"
select select "2026-01-01"
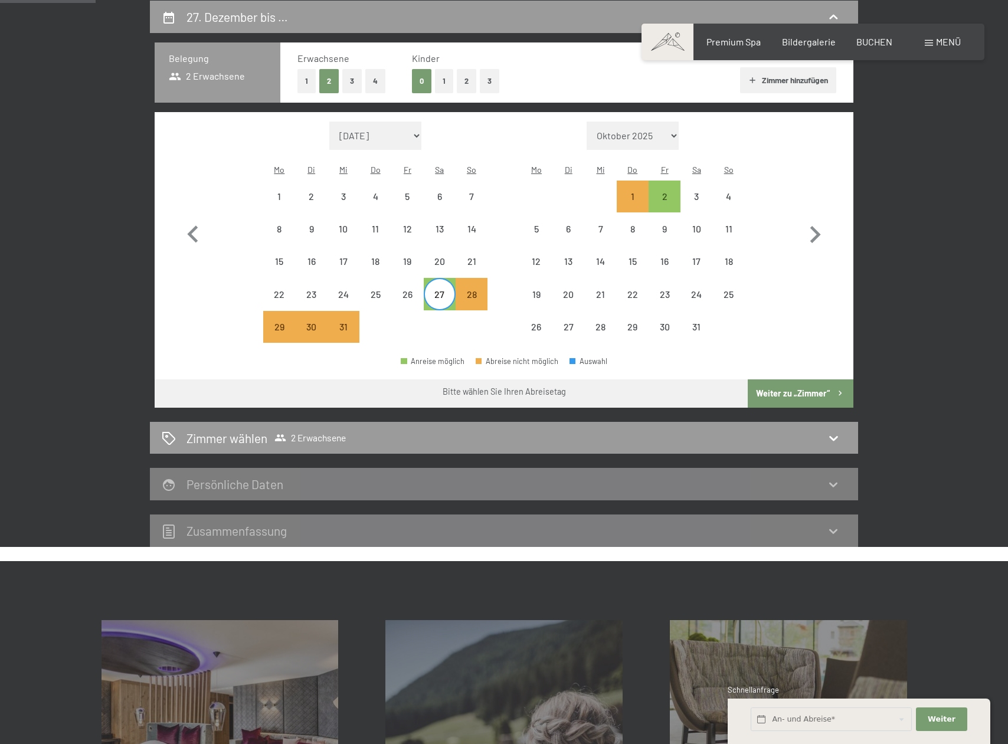
click at [441, 290] on div "27" at bounding box center [440, 305] width 30 height 30
select select "2025-12-01"
select select "2026-01-01"
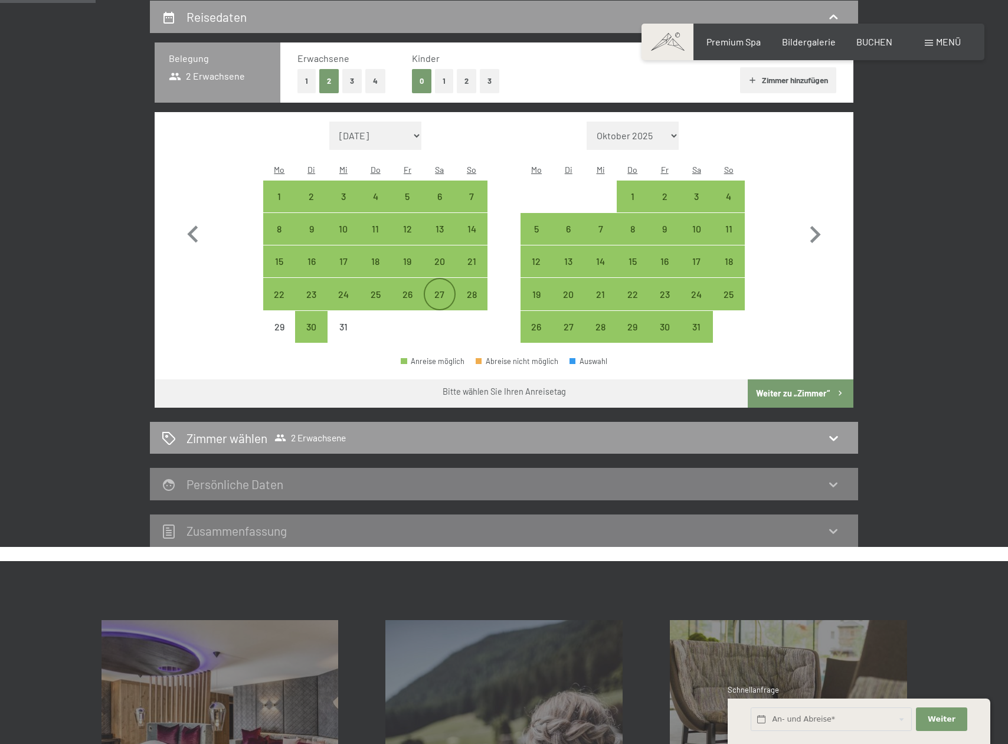
click at [441, 290] on div "27" at bounding box center [440, 305] width 30 height 30
select select "2025-12-01"
select select "2026-01-01"
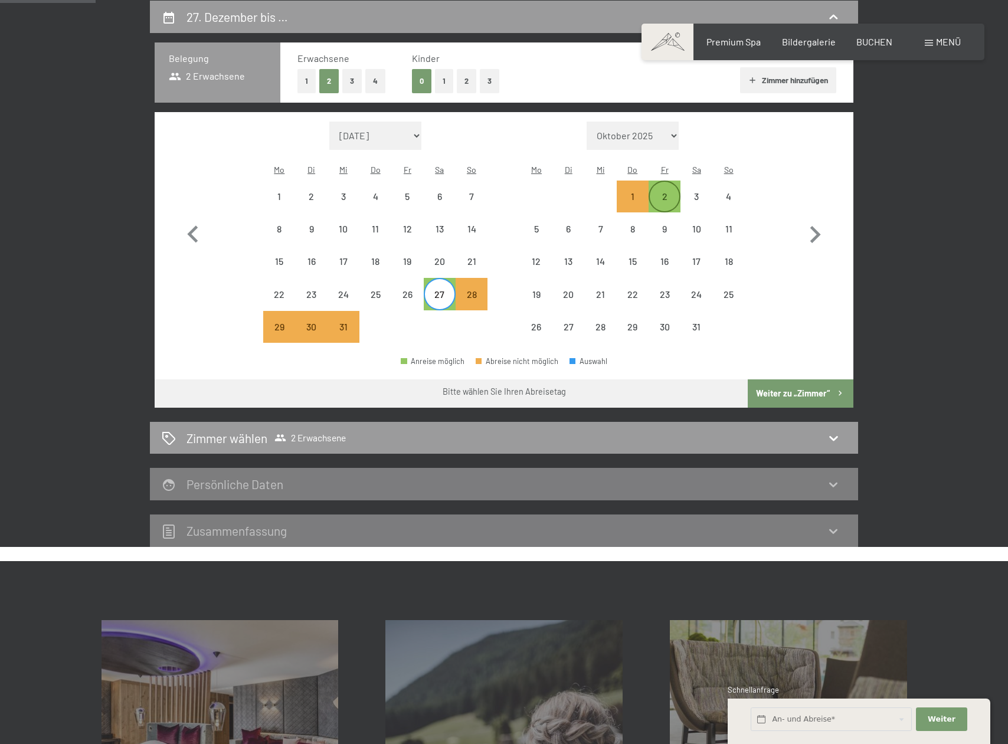
click at [671, 192] on div "2" at bounding box center [665, 207] width 30 height 30
select select "2025-12-01"
select select "2026-01-01"
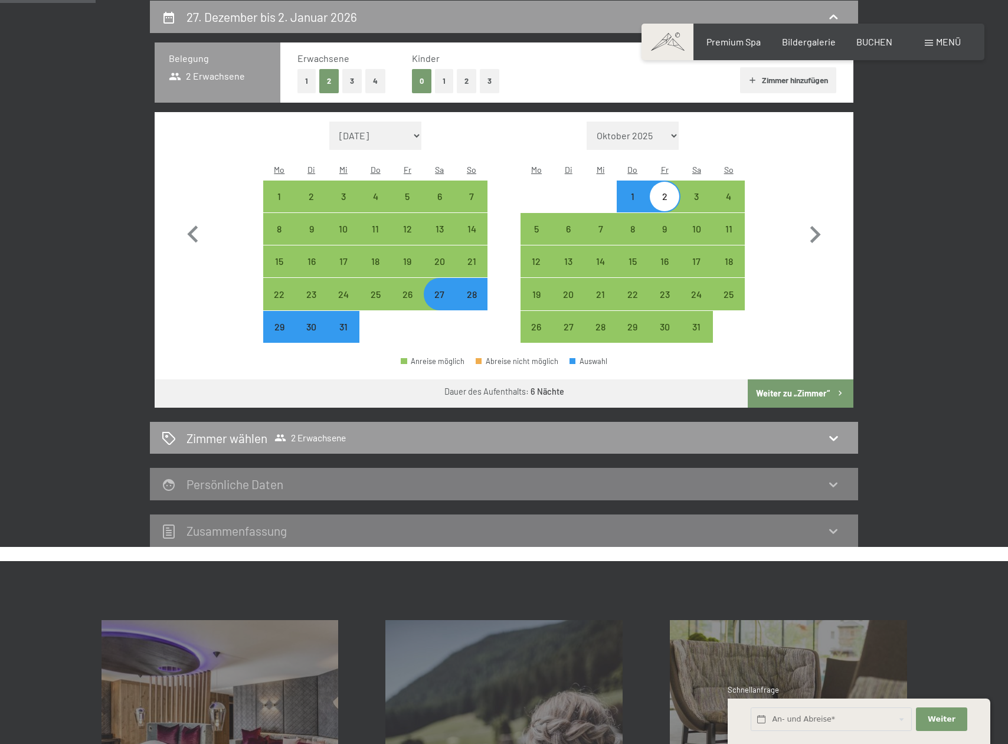
click at [794, 380] on button "Weiter zu „Zimmer“" at bounding box center [801, 394] width 106 height 28
select select "2025-12-01"
select select "2026-01-01"
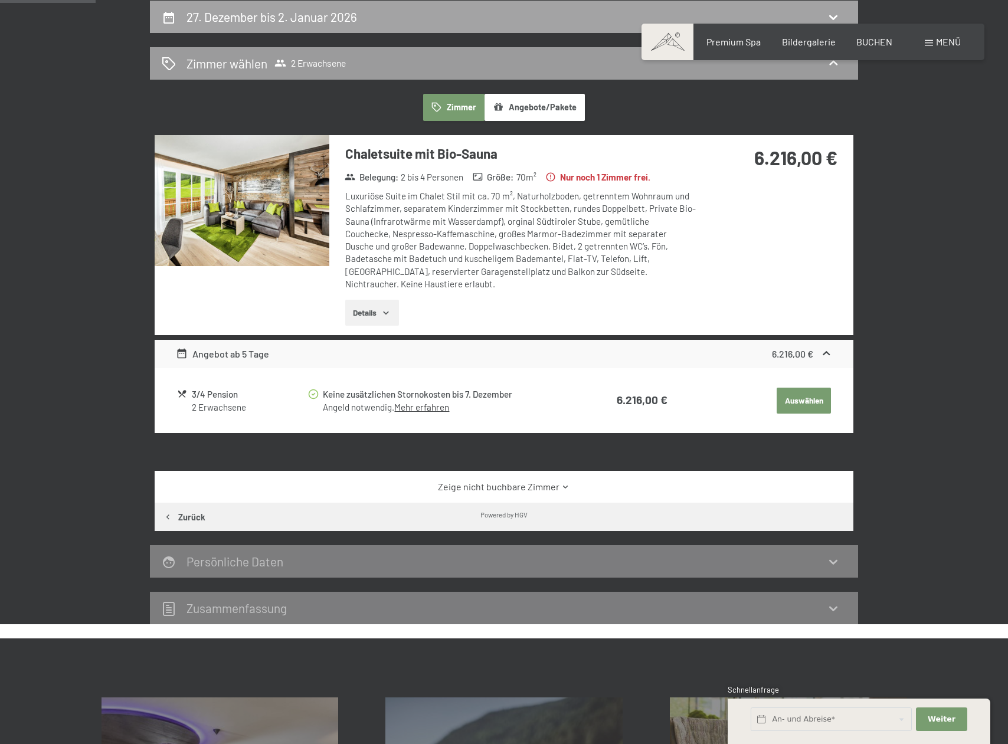
click at [171, 16] on icon at bounding box center [169, 18] width 14 height 14
select select "2025-12-01"
select select "2026-01-01"
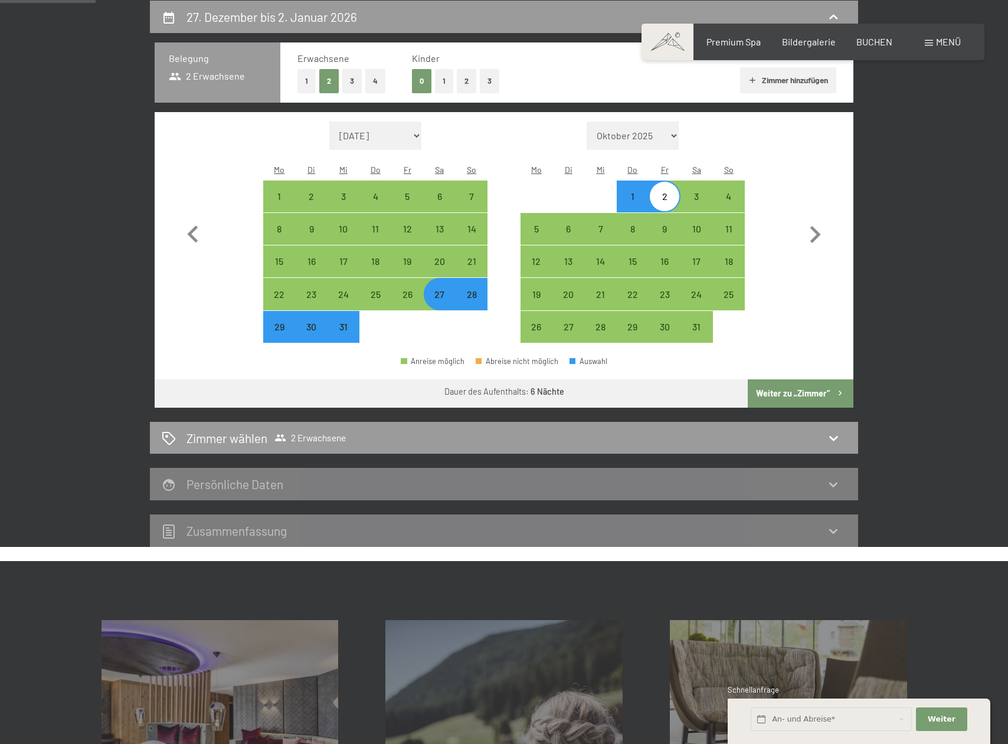
click at [473, 290] on div "28" at bounding box center [472, 305] width 30 height 30
select select "2025-12-01"
select select "2026-01-01"
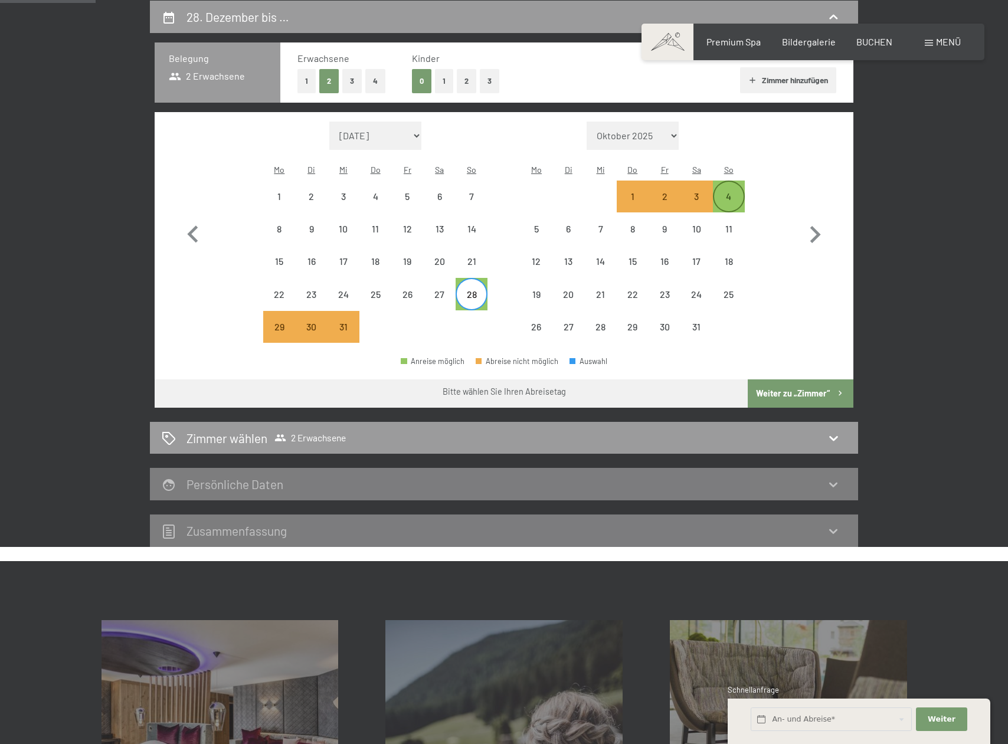
click at [727, 192] on div "4" at bounding box center [729, 207] width 30 height 30
select select "2025-12-01"
select select "2026-01-01"
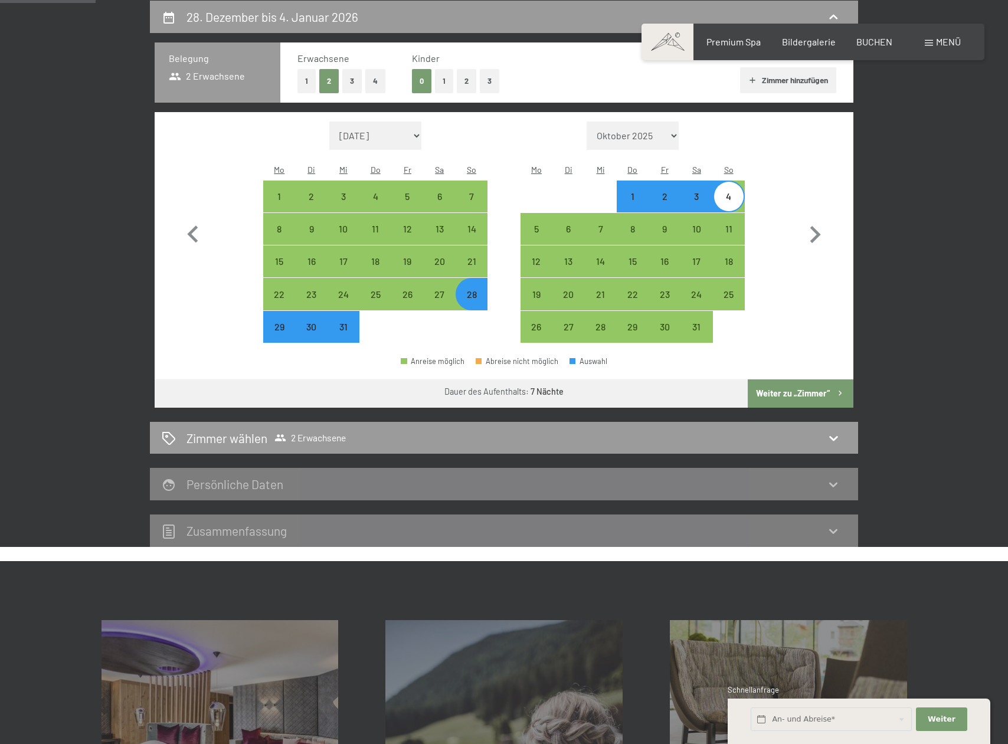
click at [793, 380] on button "Weiter zu „Zimmer“" at bounding box center [801, 394] width 106 height 28
select select "2025-12-01"
select select "2026-01-01"
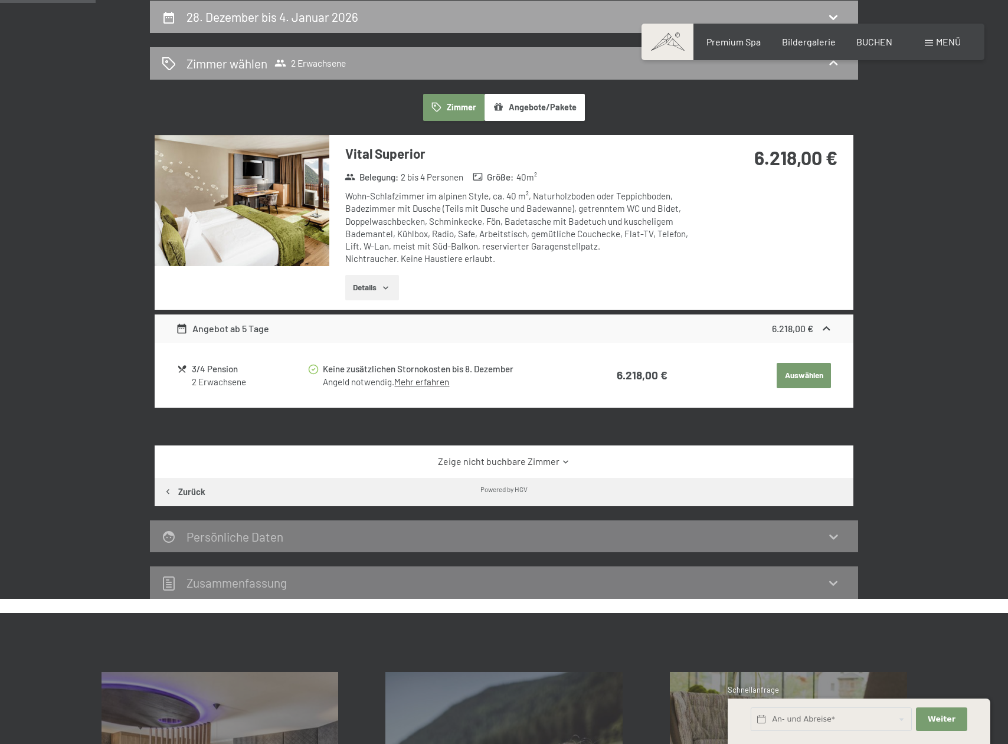
click at [165, 18] on icon at bounding box center [169, 18] width 14 height 14
select select "2025-12-01"
select select "2026-01-01"
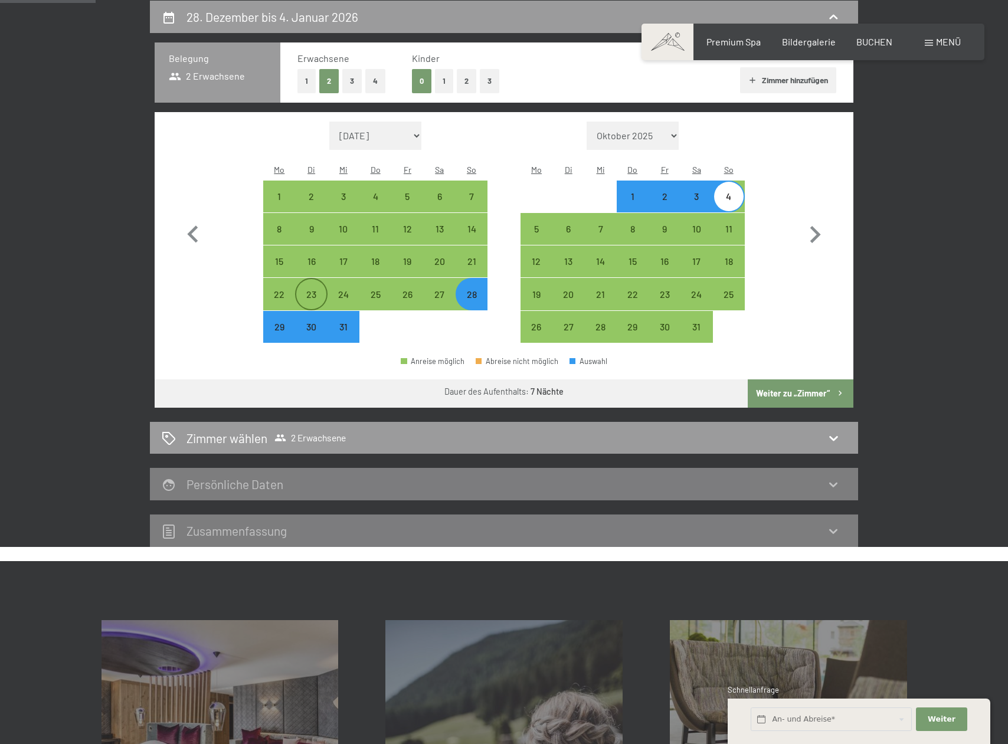
click at [316, 290] on div "23" at bounding box center [311, 305] width 30 height 30
select select "2025-12-01"
select select "2026-01-01"
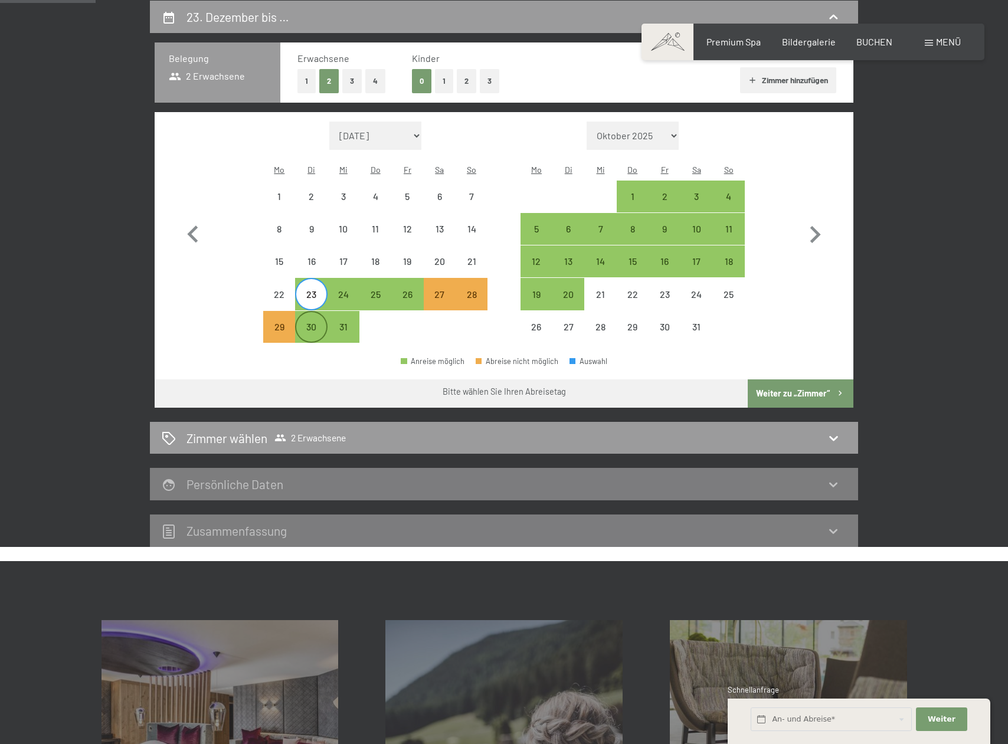
click at [313, 322] on div "30" at bounding box center [311, 337] width 30 height 30
select select "2025-12-01"
select select "2026-01-01"
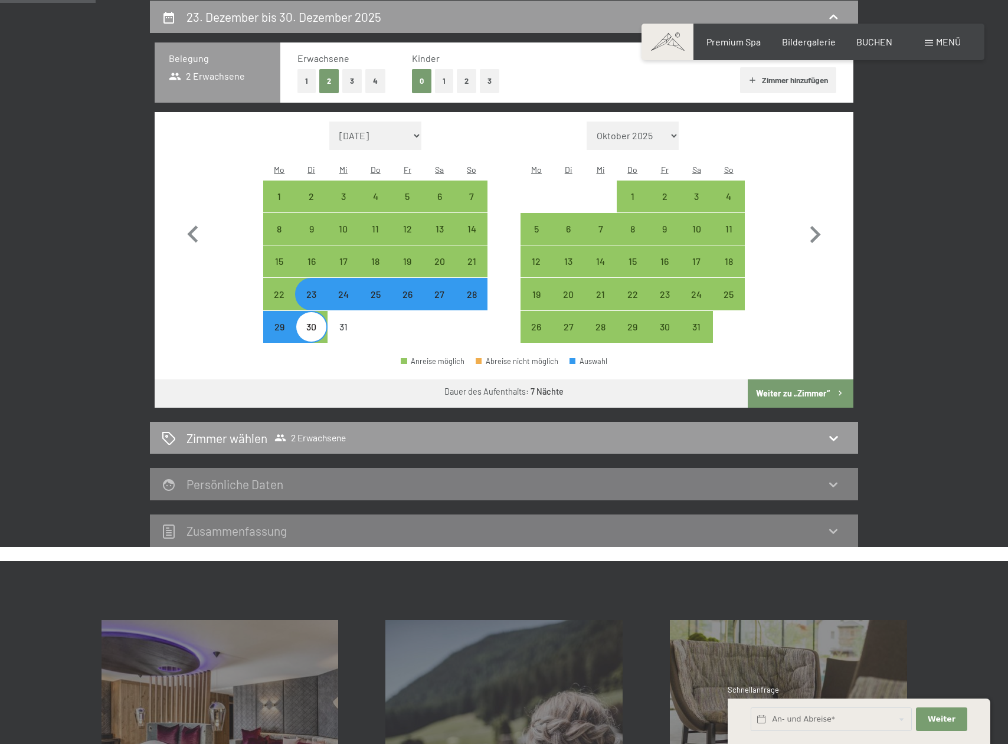
click at [806, 380] on button "Weiter zu „Zimmer“" at bounding box center [801, 394] width 106 height 28
select select "2025-12-01"
select select "2026-01-01"
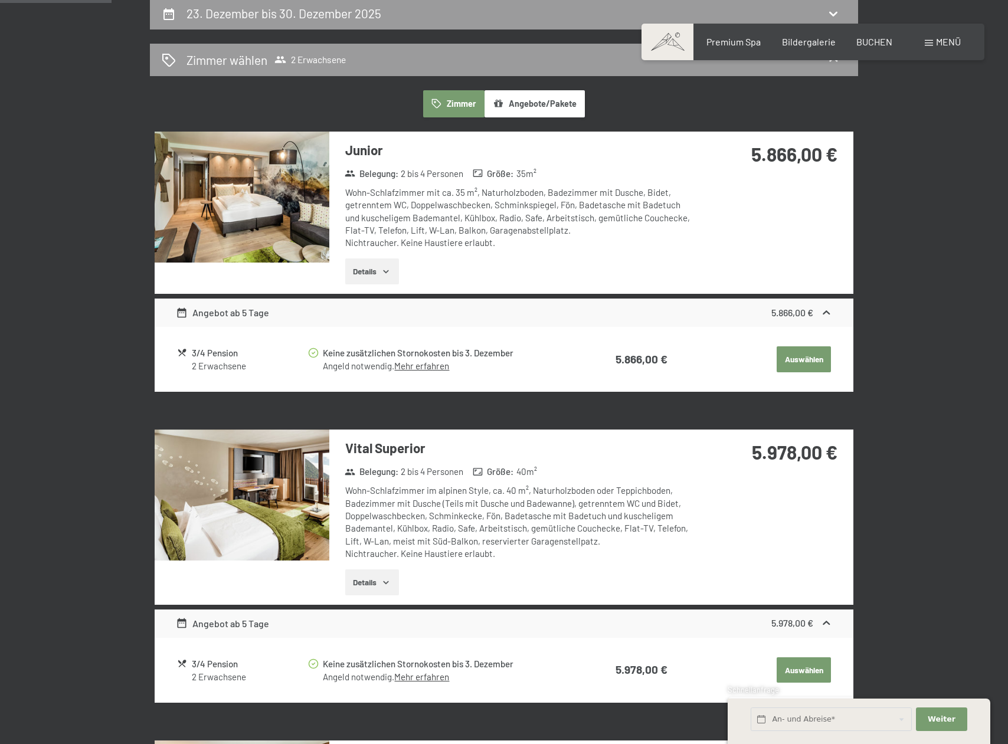
scroll to position [282, 0]
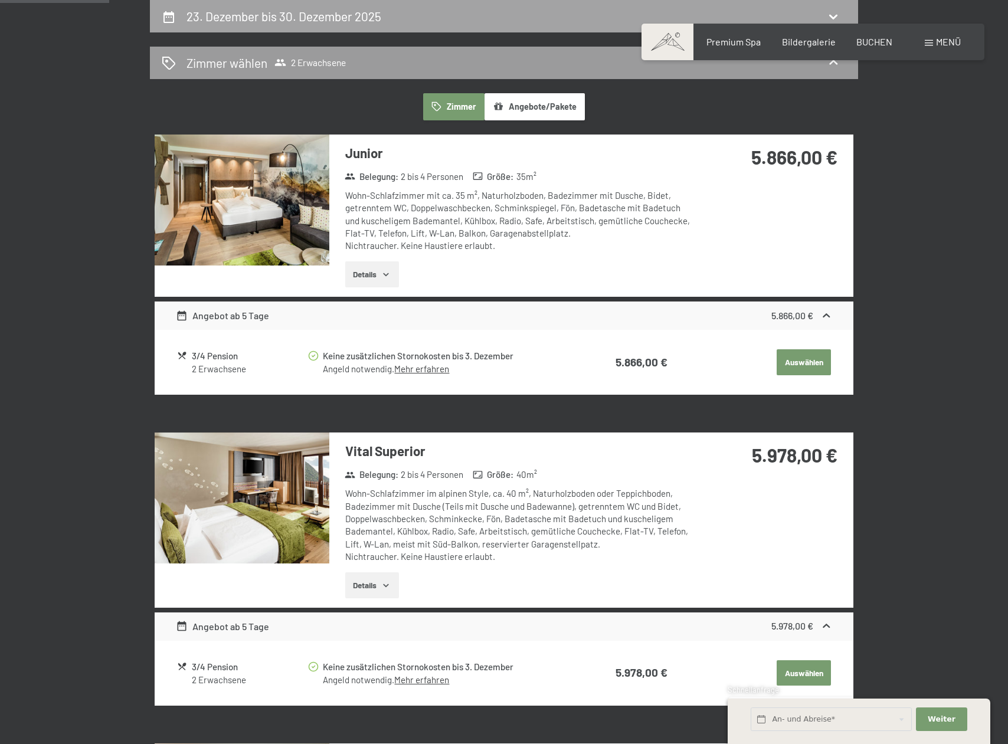
click at [170, 17] on icon at bounding box center [169, 17] width 14 height 14
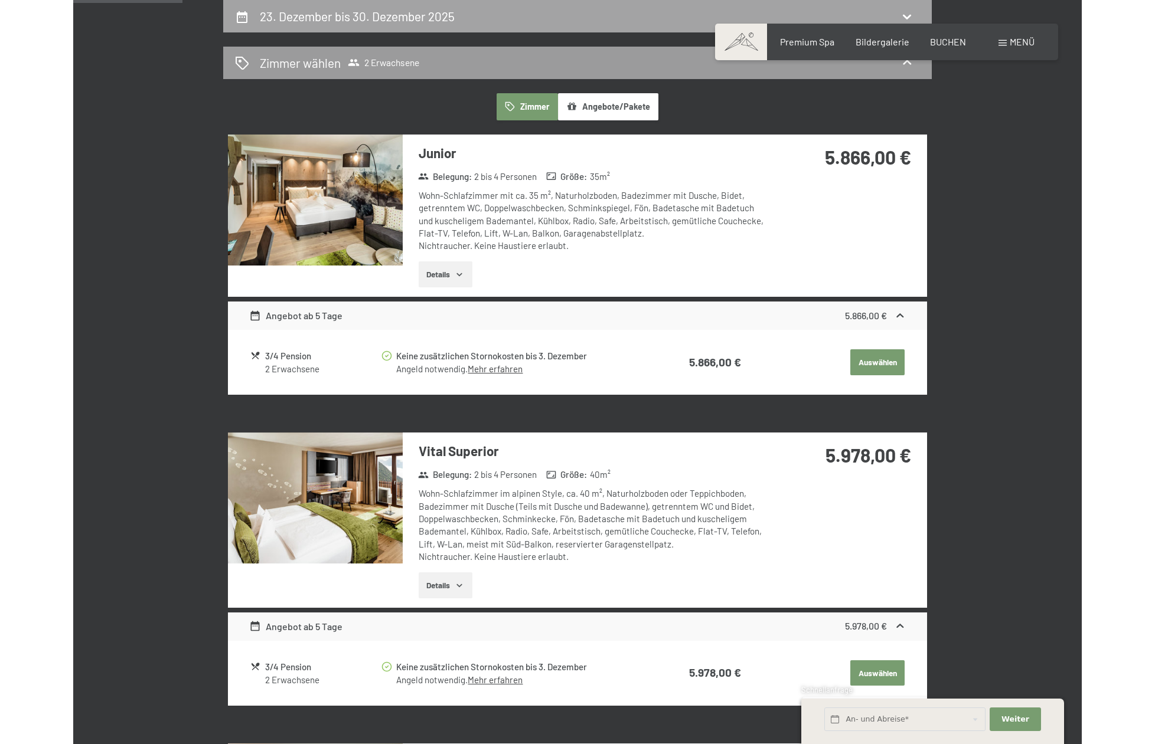
scroll to position [281, 0]
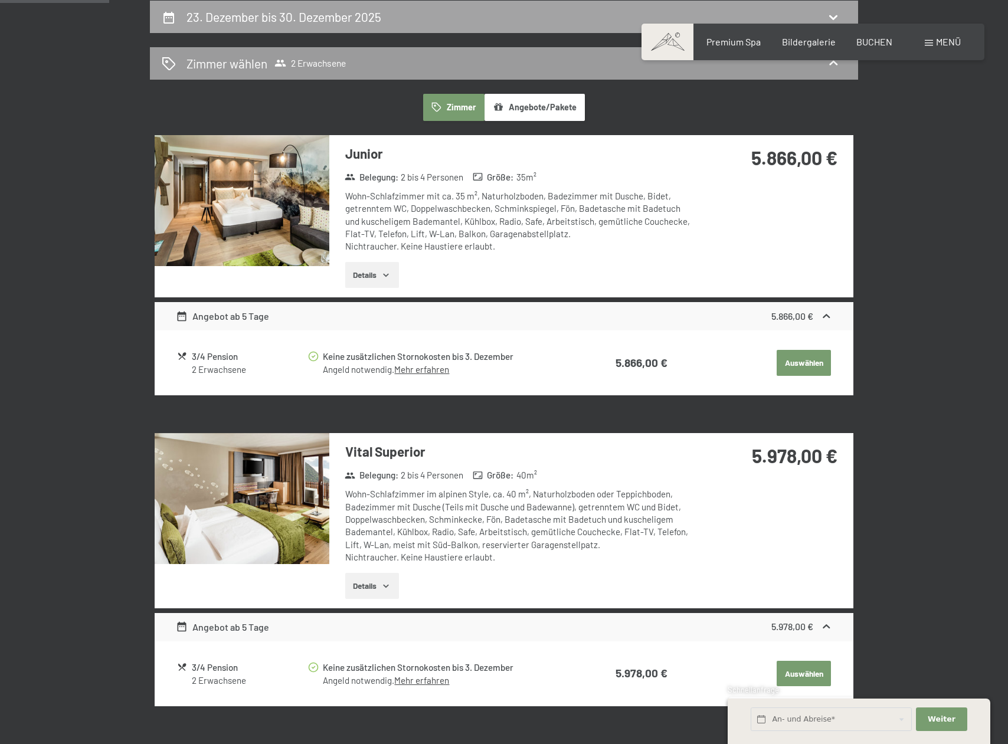
select select "2025-12-01"
select select "2026-01-01"
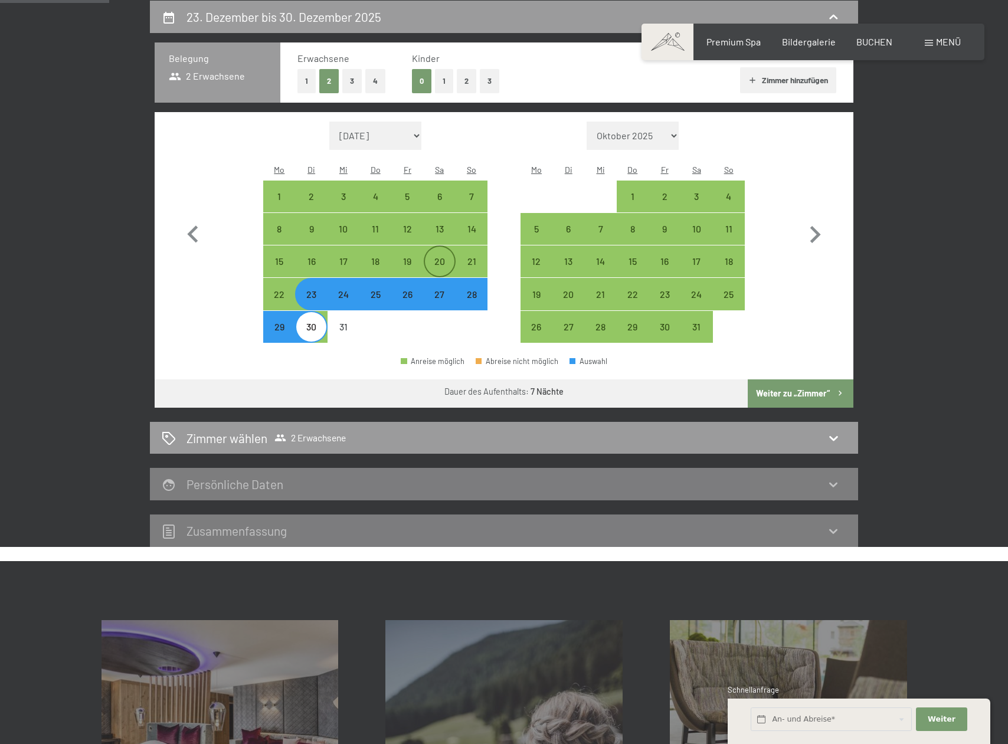
click at [435, 257] on div "20" at bounding box center [440, 272] width 30 height 30
select select "2025-12-01"
select select "2026-01-01"
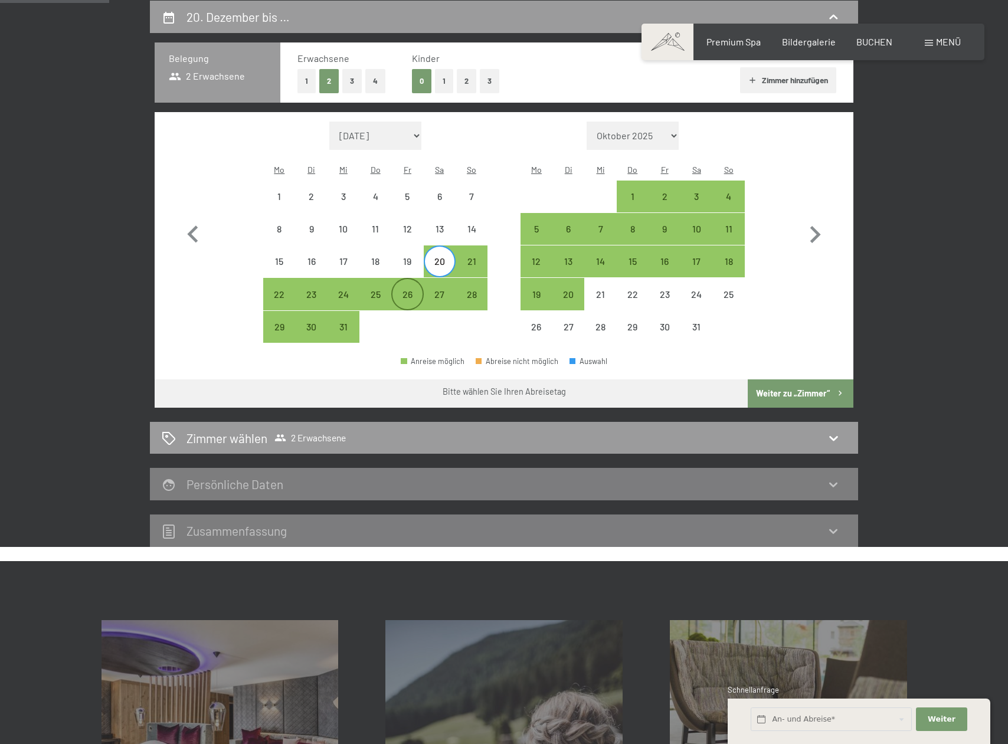
click at [409, 290] on div "26" at bounding box center [408, 305] width 30 height 30
select select "2025-12-01"
select select "2026-01-01"
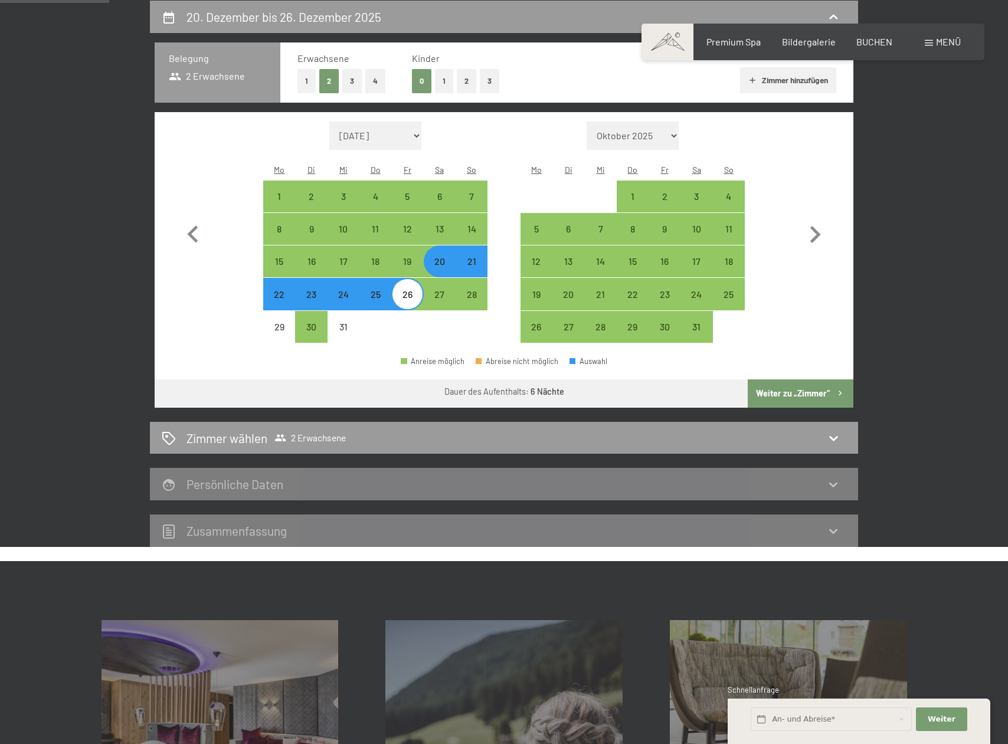
click at [775, 380] on button "Weiter zu „Zimmer“" at bounding box center [801, 394] width 106 height 28
select select "2025-12-01"
select select "2026-01-01"
